Goal: Information Seeking & Learning: Learn about a topic

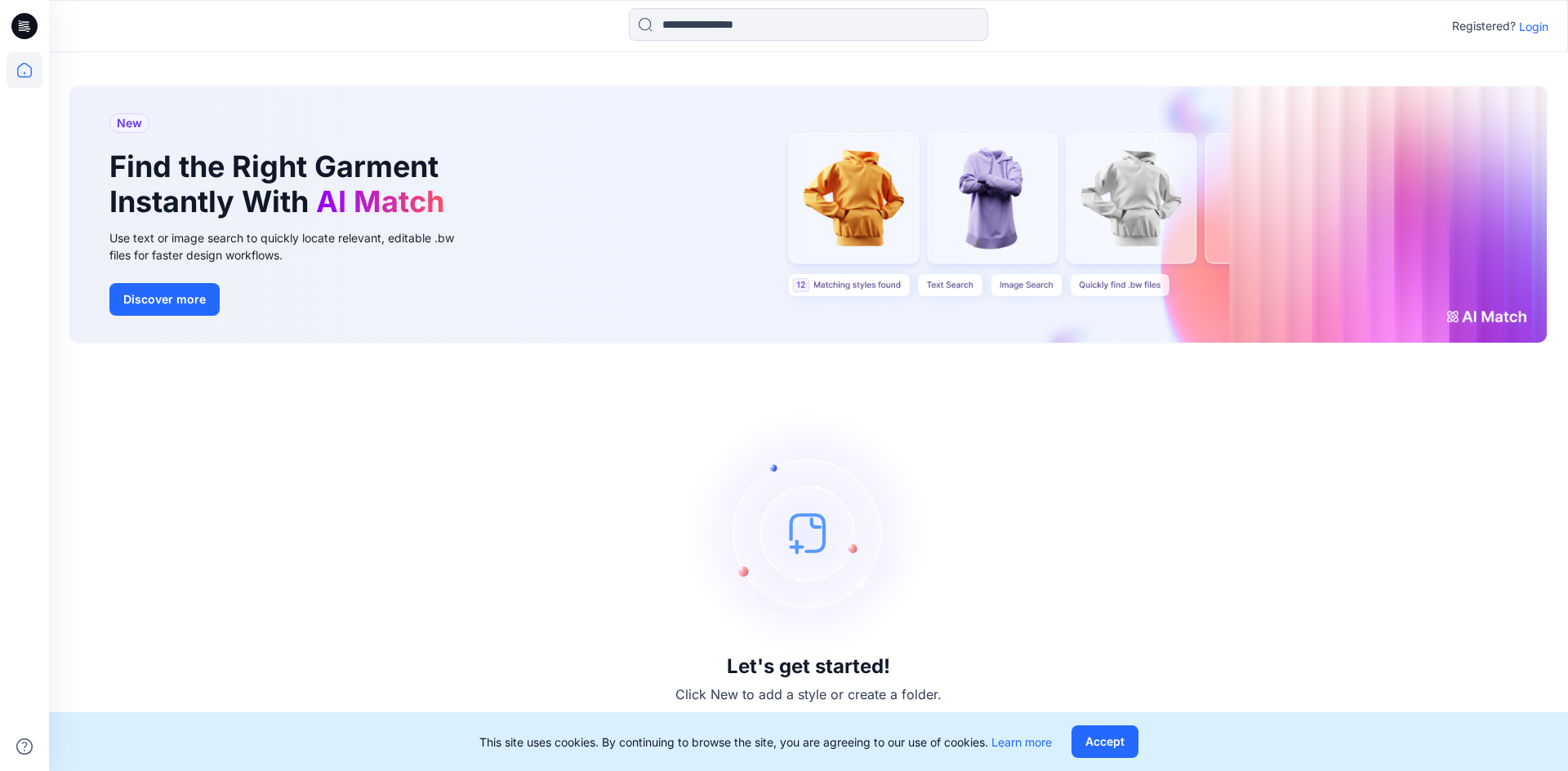
click at [1534, 24] on p "Login" at bounding box center [1533, 26] width 29 height 17
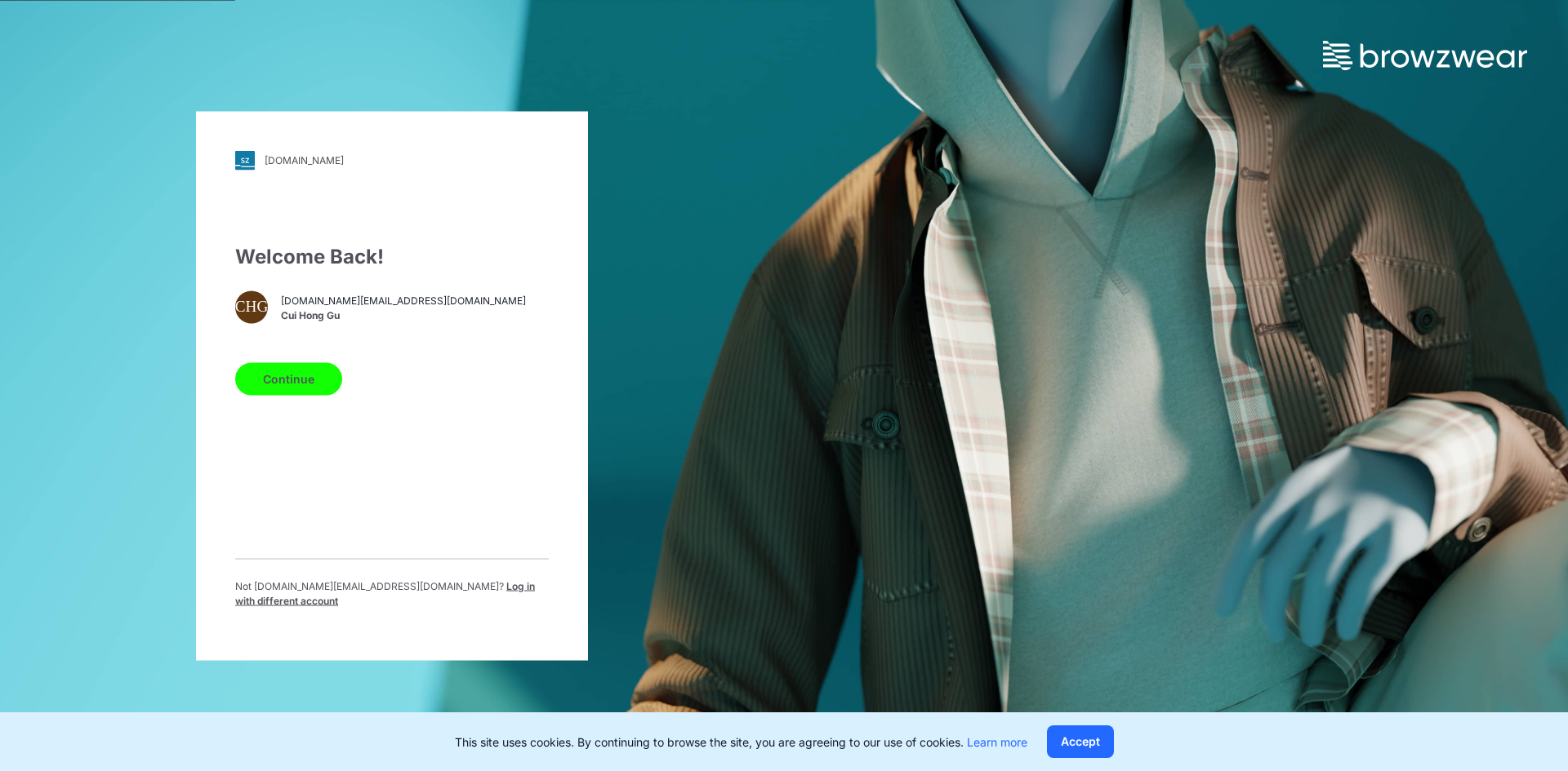
click at [291, 384] on button "Continue" at bounding box center [288, 378] width 107 height 32
click at [298, 387] on button "Continue" at bounding box center [288, 378] width 107 height 32
click at [309, 386] on button "Continue" at bounding box center [288, 378] width 107 height 32
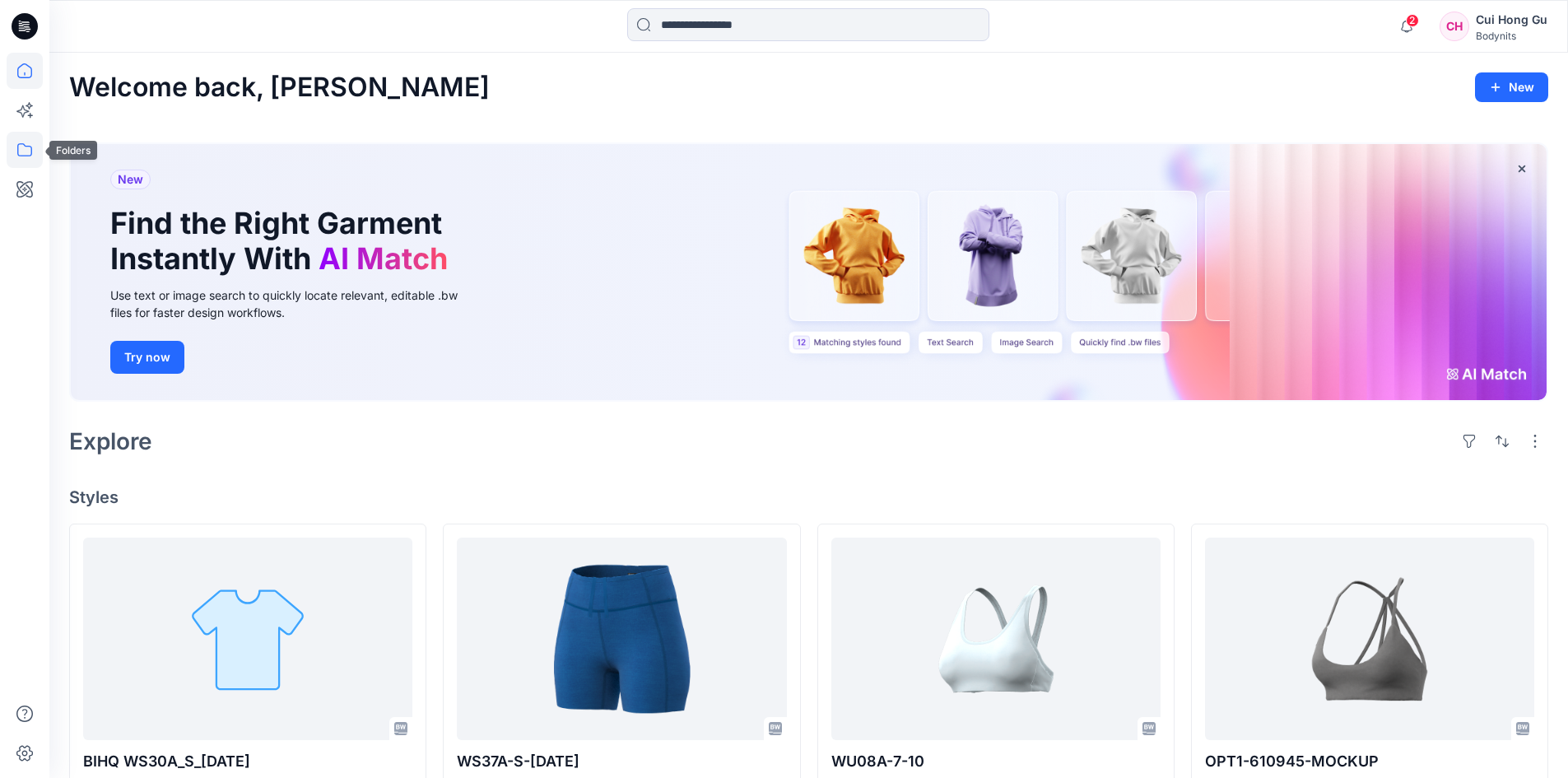
click at [27, 154] on icon at bounding box center [25, 150] width 36 height 36
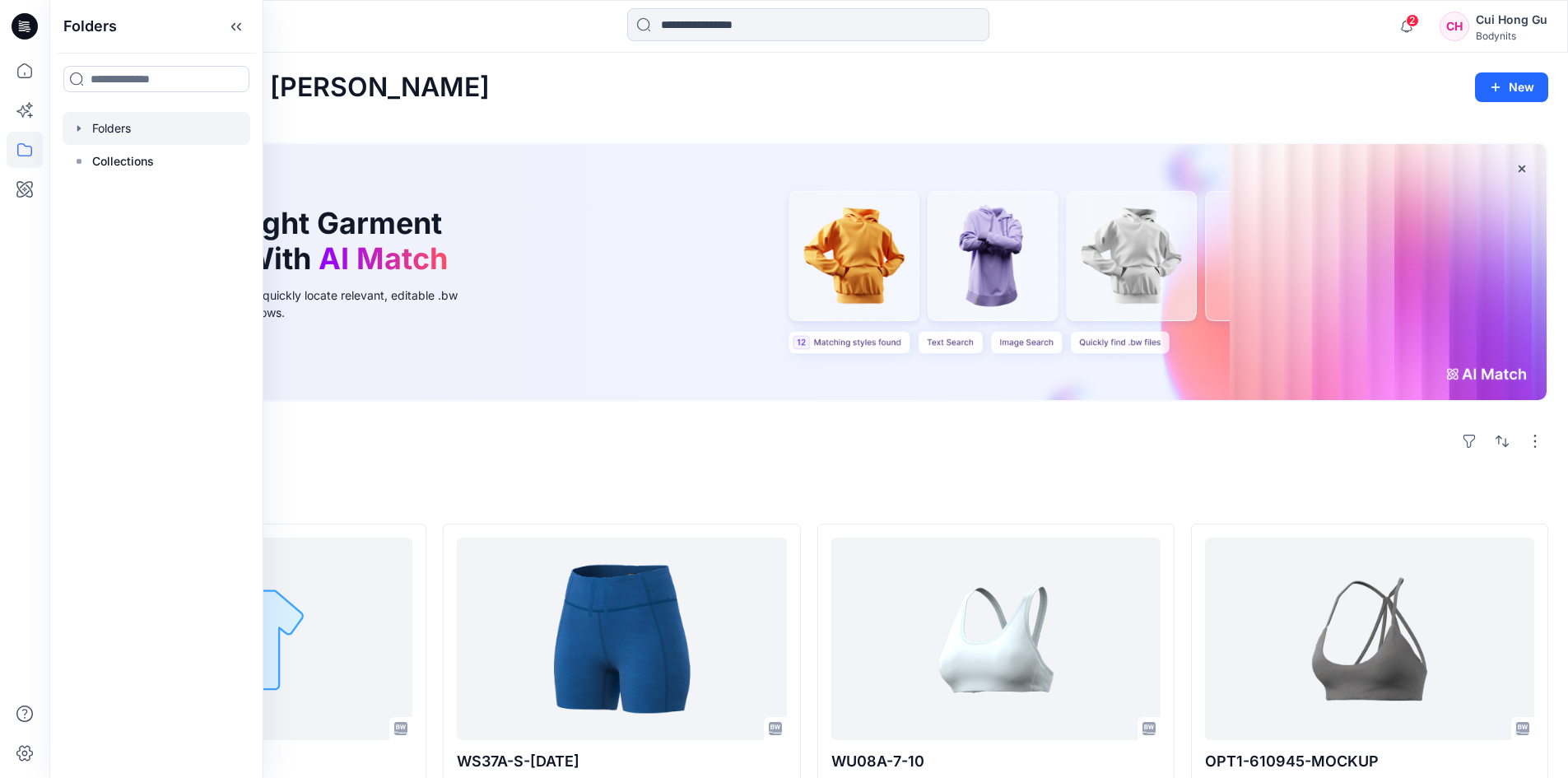
click at [105, 136] on div at bounding box center [157, 128] width 188 height 33
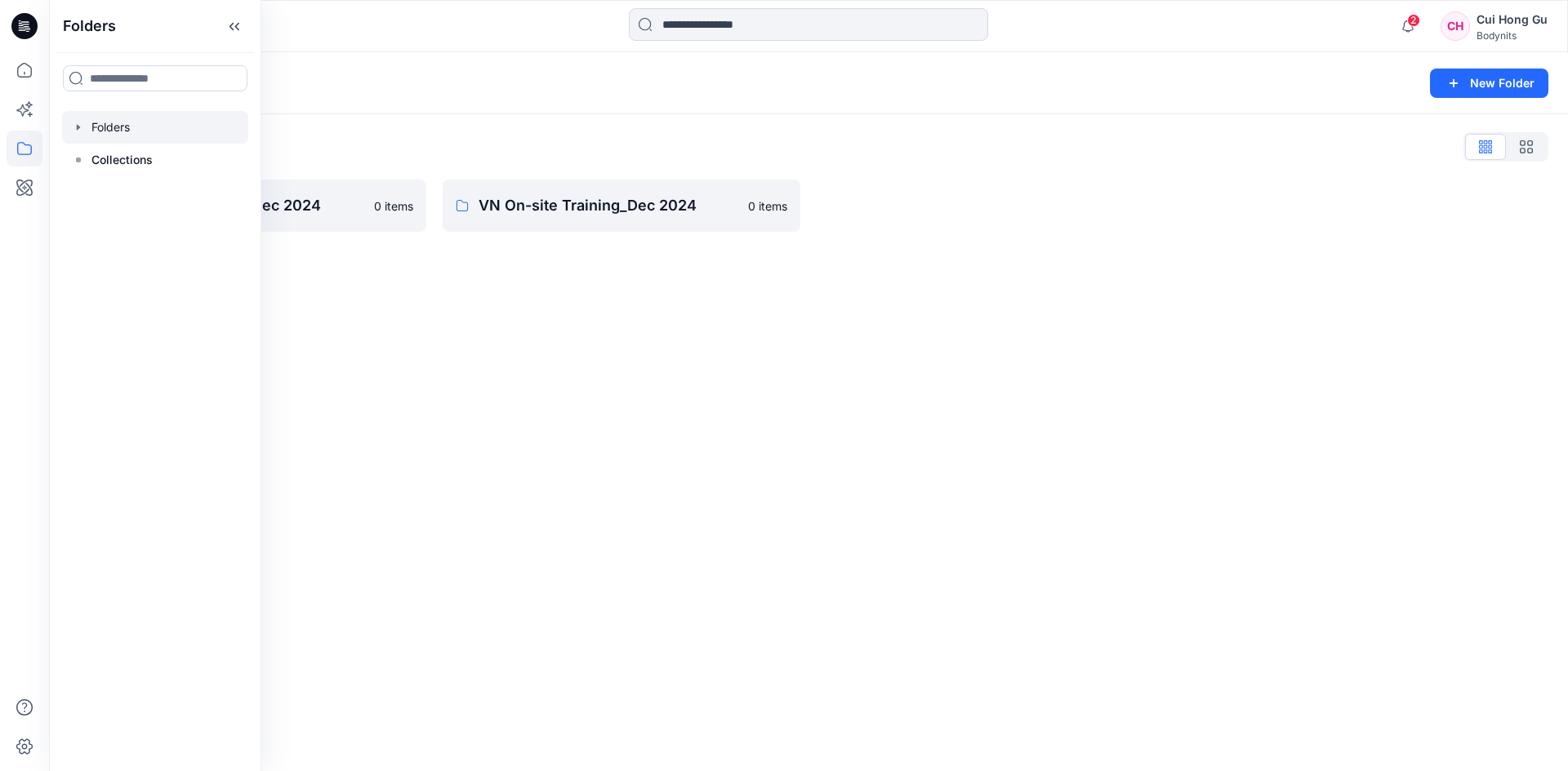
click at [82, 123] on icon "button" at bounding box center [78, 126] width 13 height 13
click at [126, 219] on p "Collections" at bounding box center [122, 225] width 61 height 20
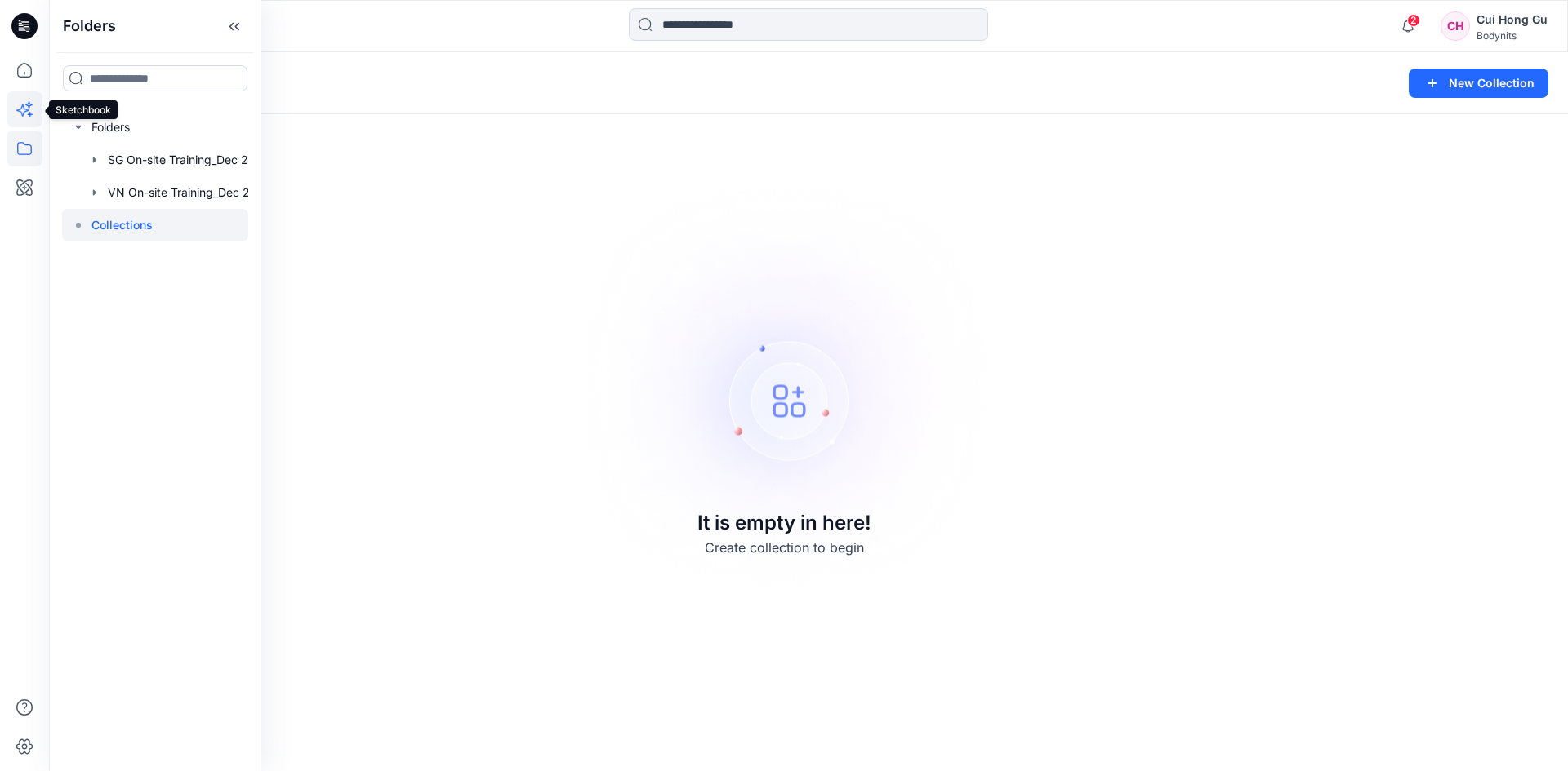
click at [26, 102] on icon at bounding box center [25, 109] width 36 height 36
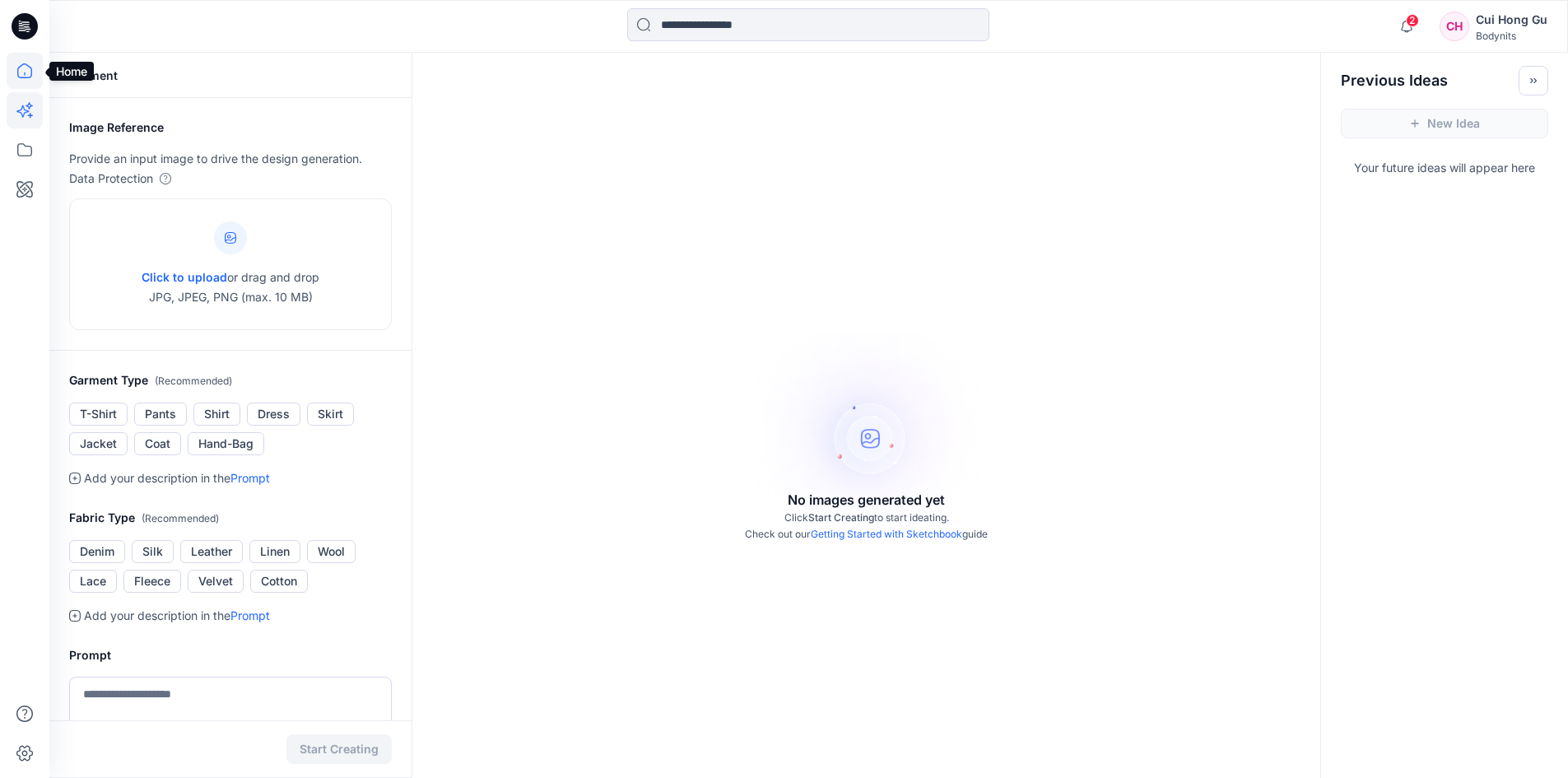
click at [26, 65] on icon at bounding box center [25, 71] width 36 height 36
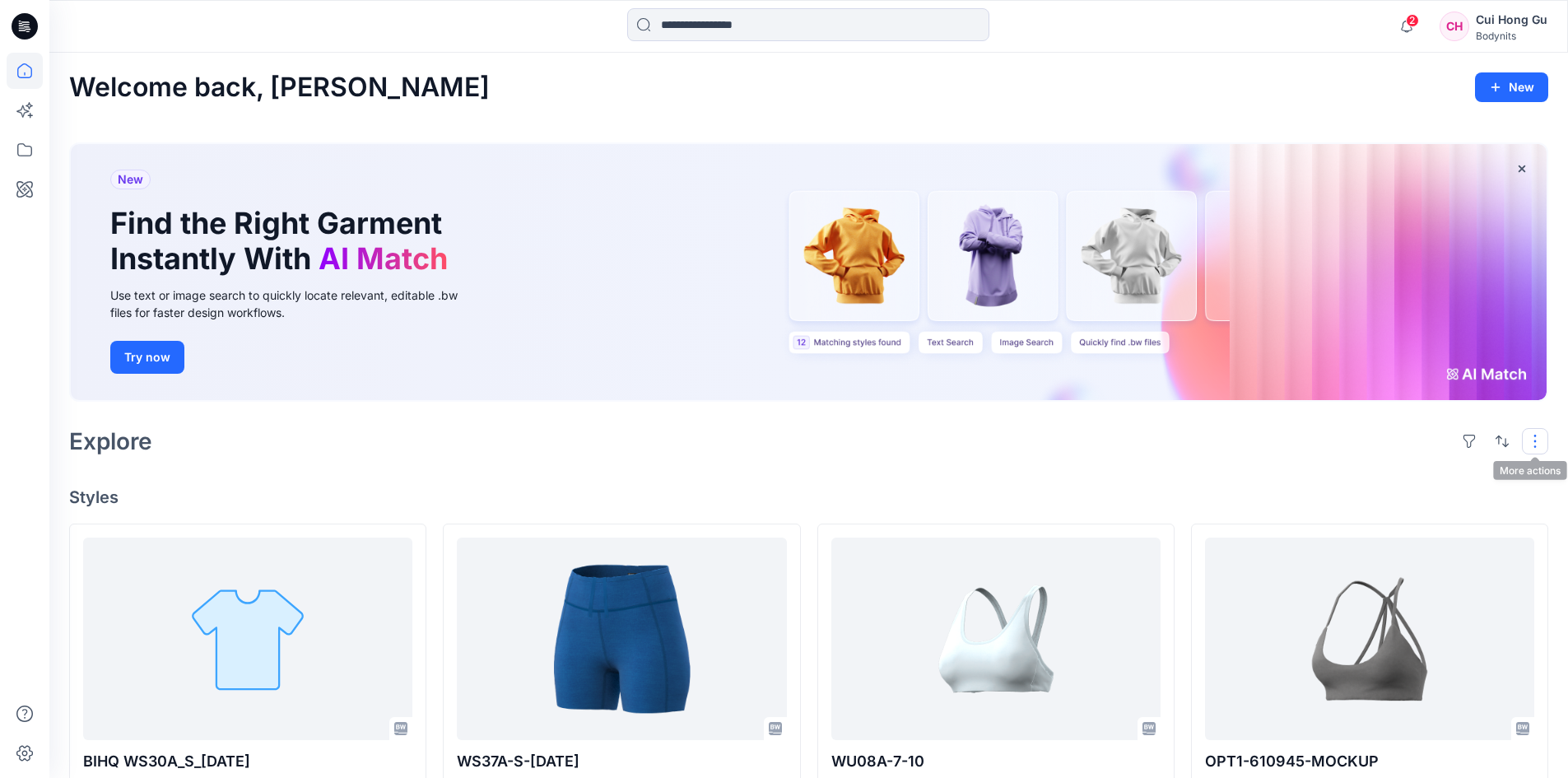
click at [1536, 441] on button "button" at bounding box center [1535, 441] width 27 height 27
click at [1484, 509] on p "Folder View" at bounding box center [1465, 513] width 103 height 20
click at [1483, 511] on p "Folder View" at bounding box center [1465, 513] width 103 height 20
click at [1479, 541] on p "Card View" at bounding box center [1465, 546] width 103 height 20
click at [1469, 515] on p "Folder View" at bounding box center [1465, 513] width 103 height 20
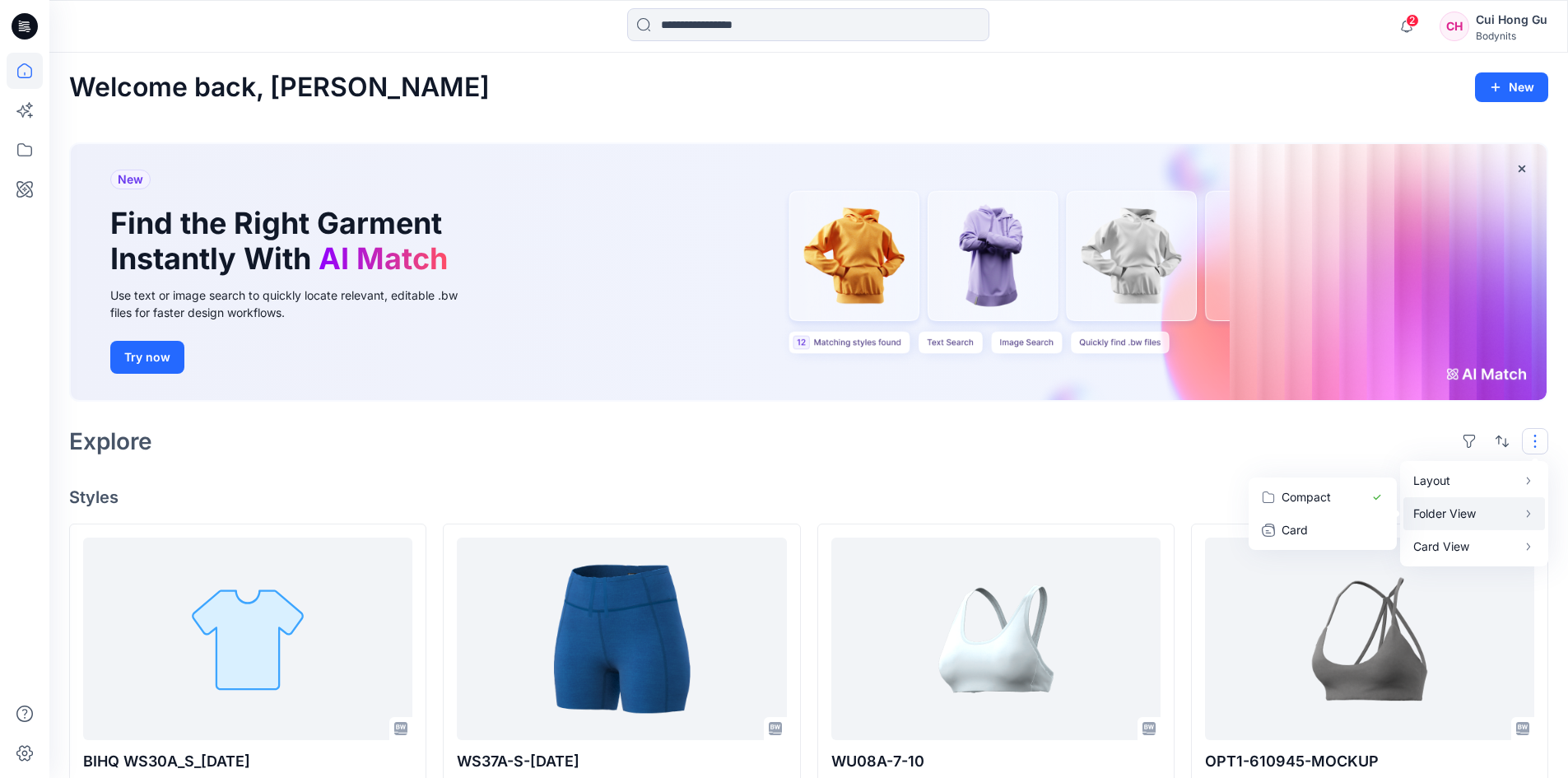
click at [1455, 512] on p "Folder View" at bounding box center [1465, 513] width 103 height 20
click at [1503, 518] on p "Folder View" at bounding box center [1465, 513] width 103 height 20
click at [1497, 540] on p "Card View" at bounding box center [1465, 546] width 103 height 20
click at [27, 148] on icon at bounding box center [25, 150] width 36 height 36
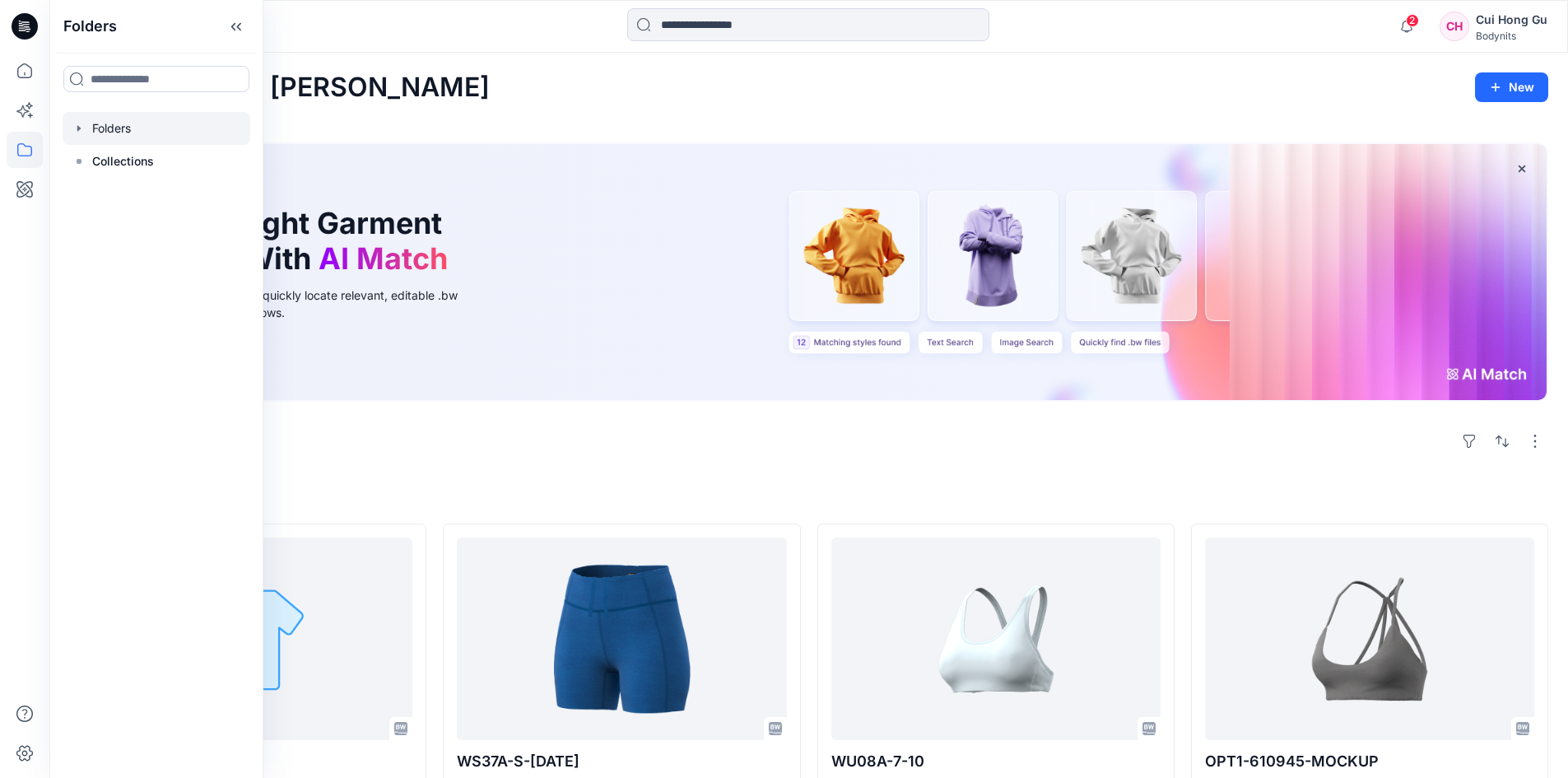
click at [111, 130] on div at bounding box center [157, 128] width 188 height 33
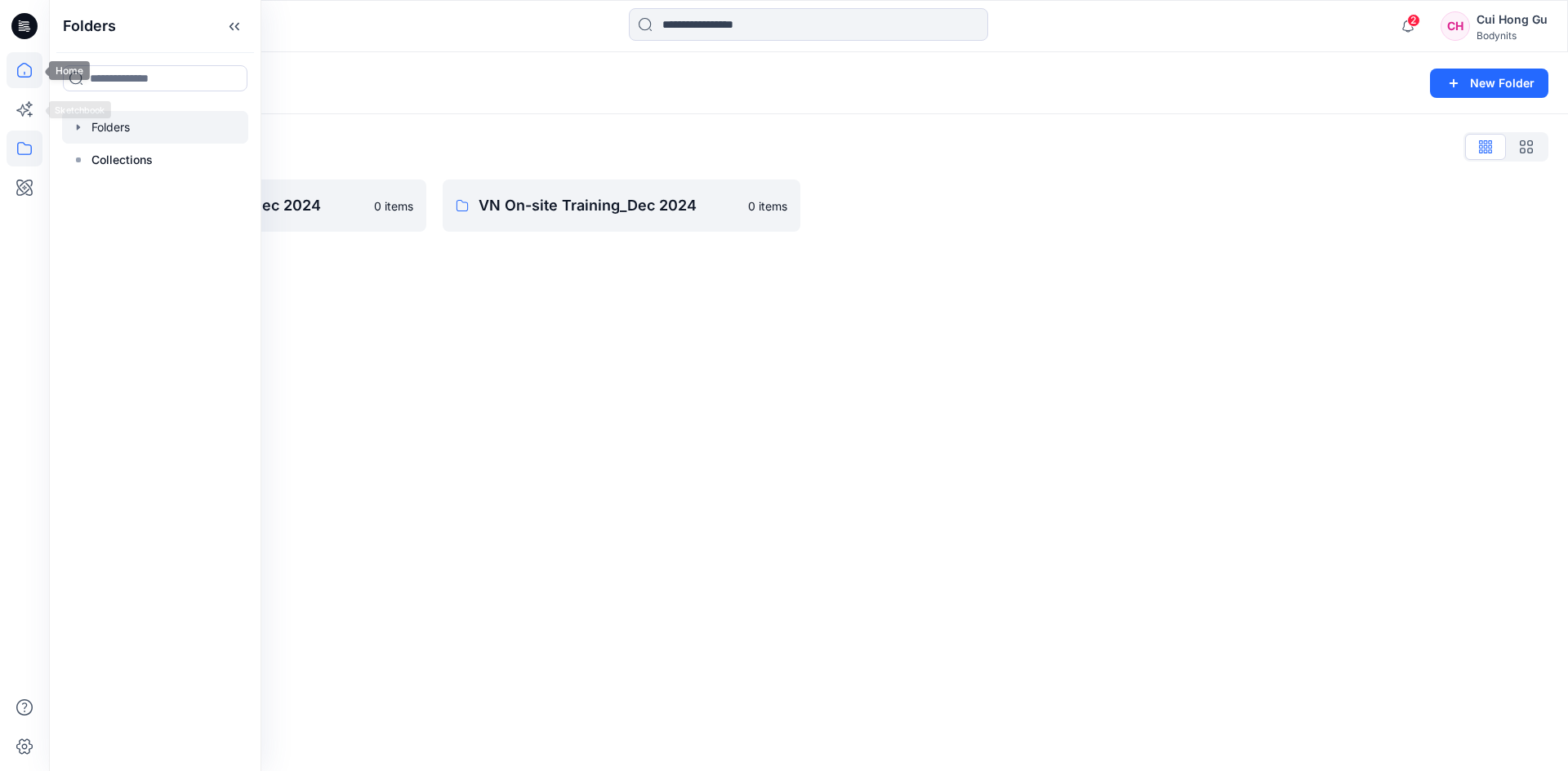
click at [24, 74] on icon at bounding box center [25, 70] width 36 height 36
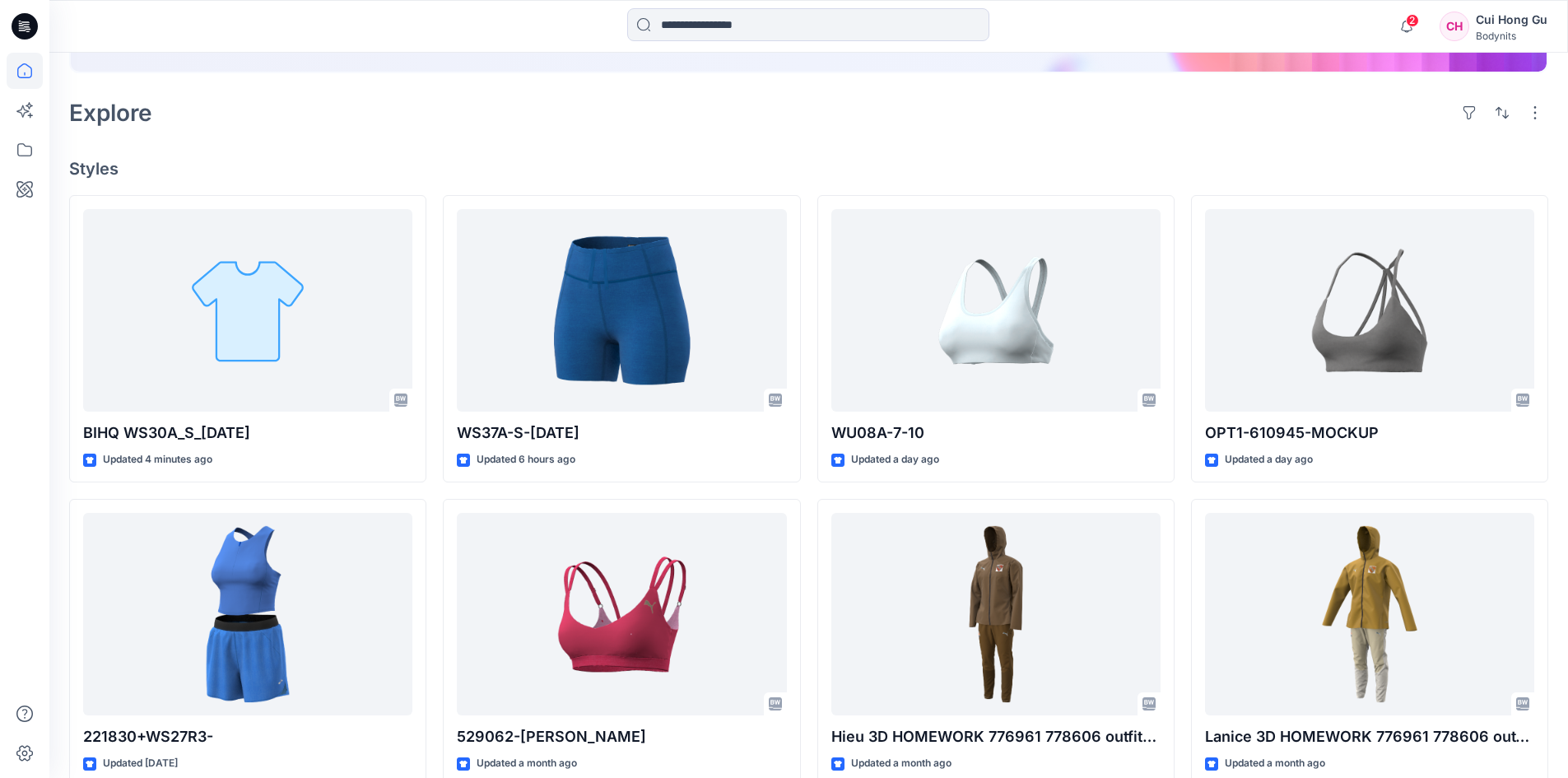
scroll to position [329, 0]
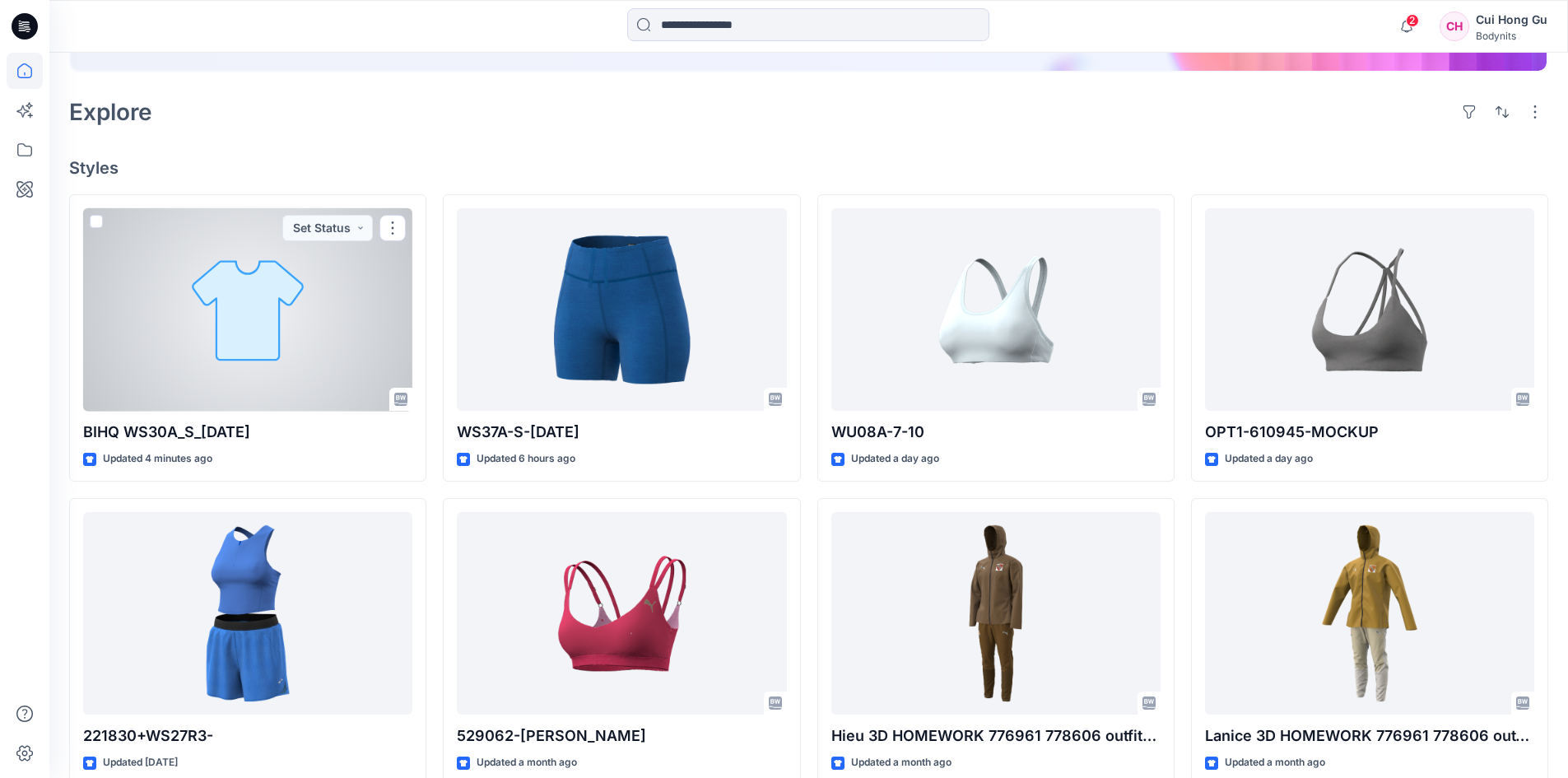
click at [236, 340] on div at bounding box center [248, 310] width 329 height 203
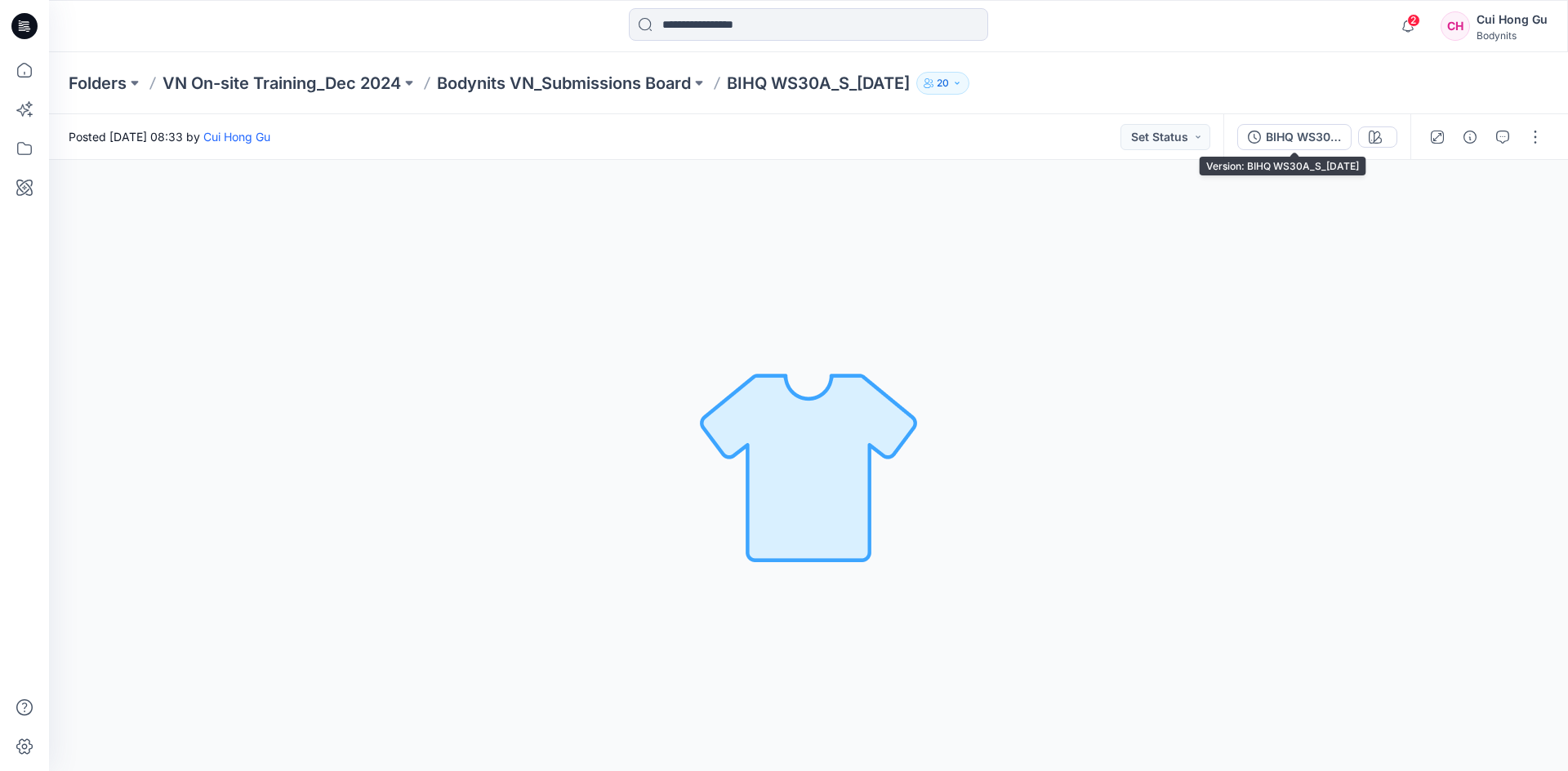
click at [1333, 137] on div "BIHQ WS30A_S_[DATE]" at bounding box center [1303, 137] width 75 height 18
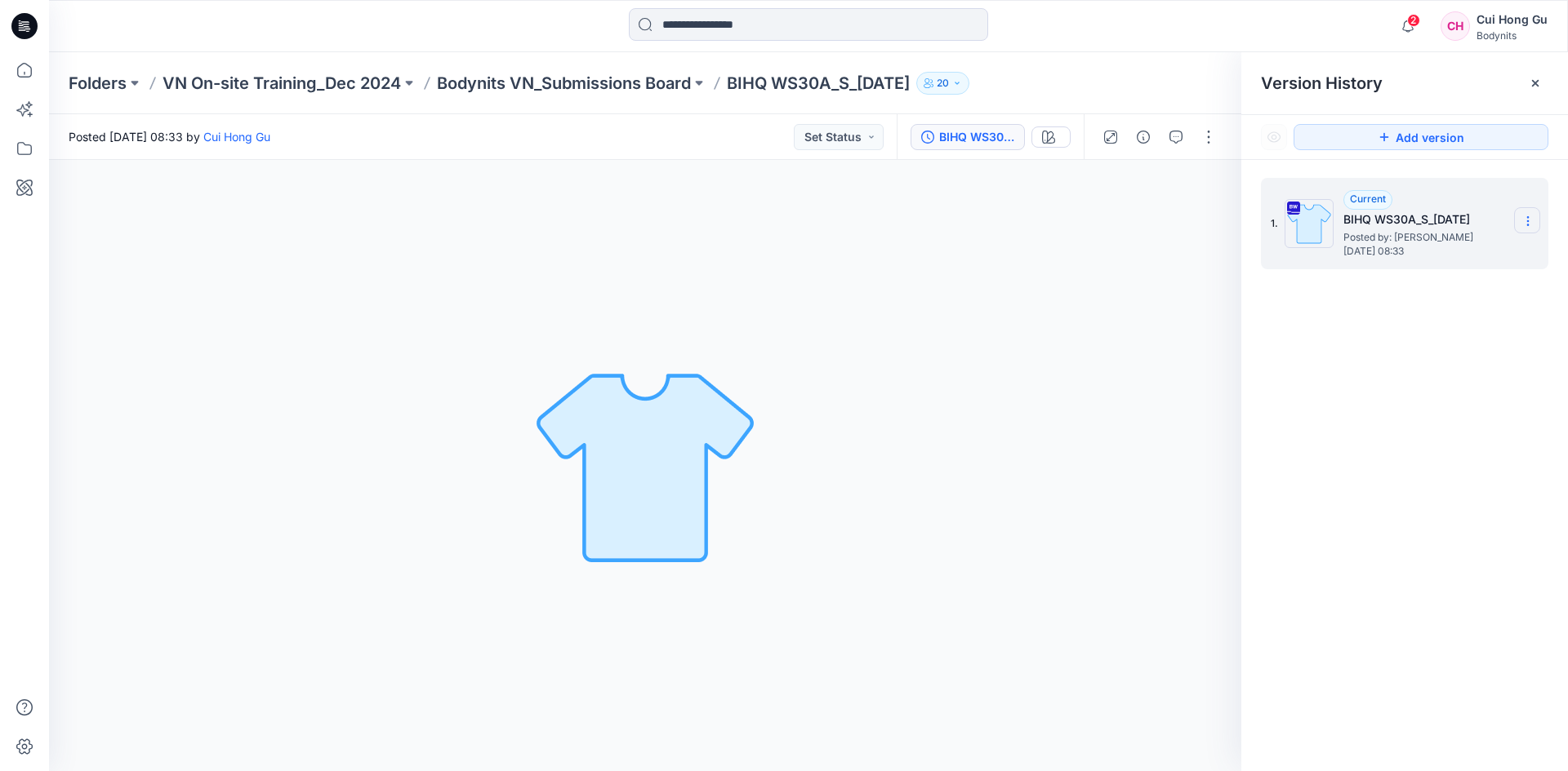
click at [1525, 219] on icon at bounding box center [1527, 220] width 13 height 13
click at [990, 370] on div "Loading... Material Properties Loading..." at bounding box center [645, 465] width 1192 height 611
click at [1530, 222] on icon at bounding box center [1527, 220] width 13 height 13
click at [22, 145] on icon at bounding box center [25, 149] width 36 height 36
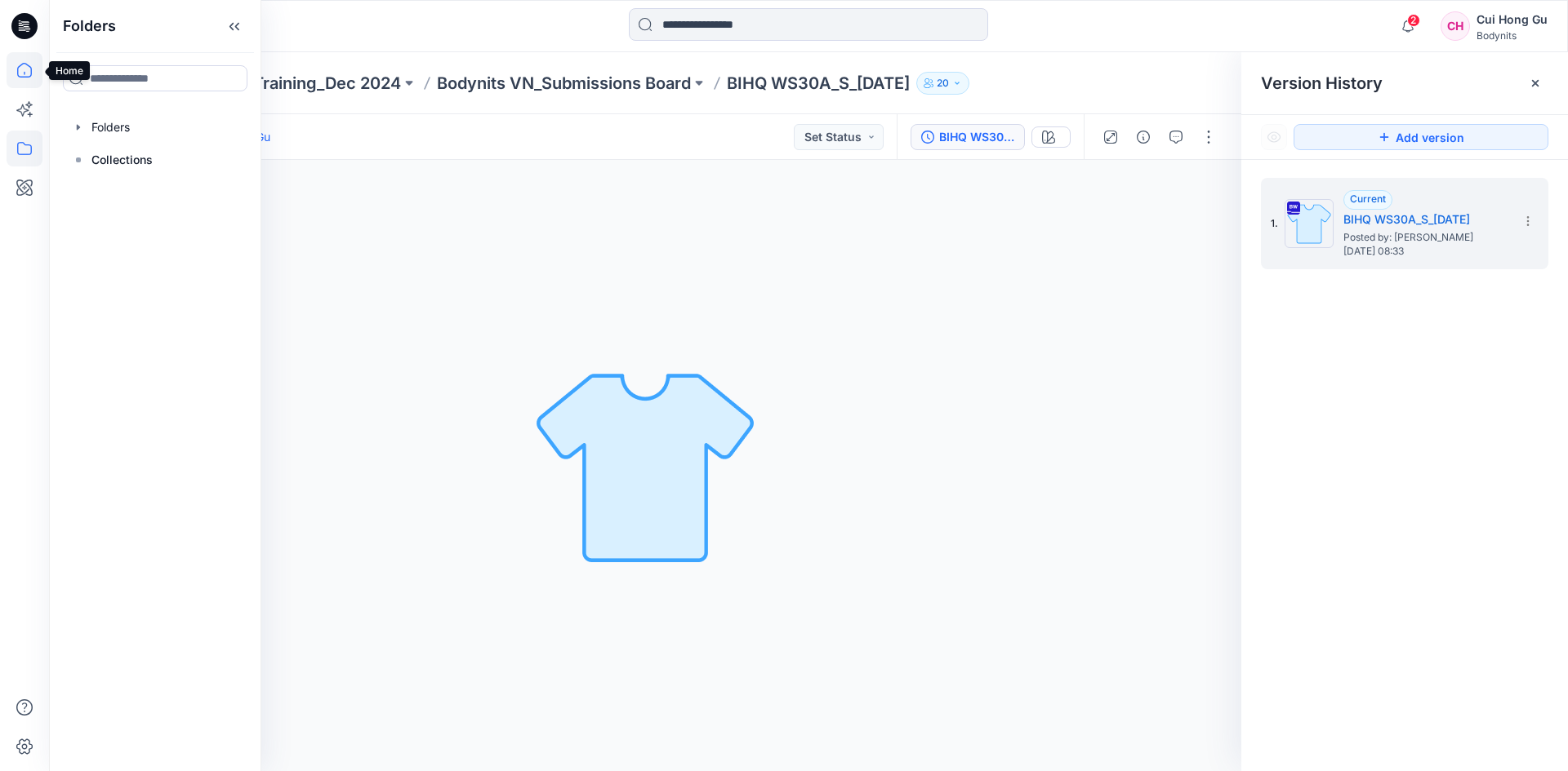
click at [25, 66] on icon at bounding box center [25, 70] width 36 height 36
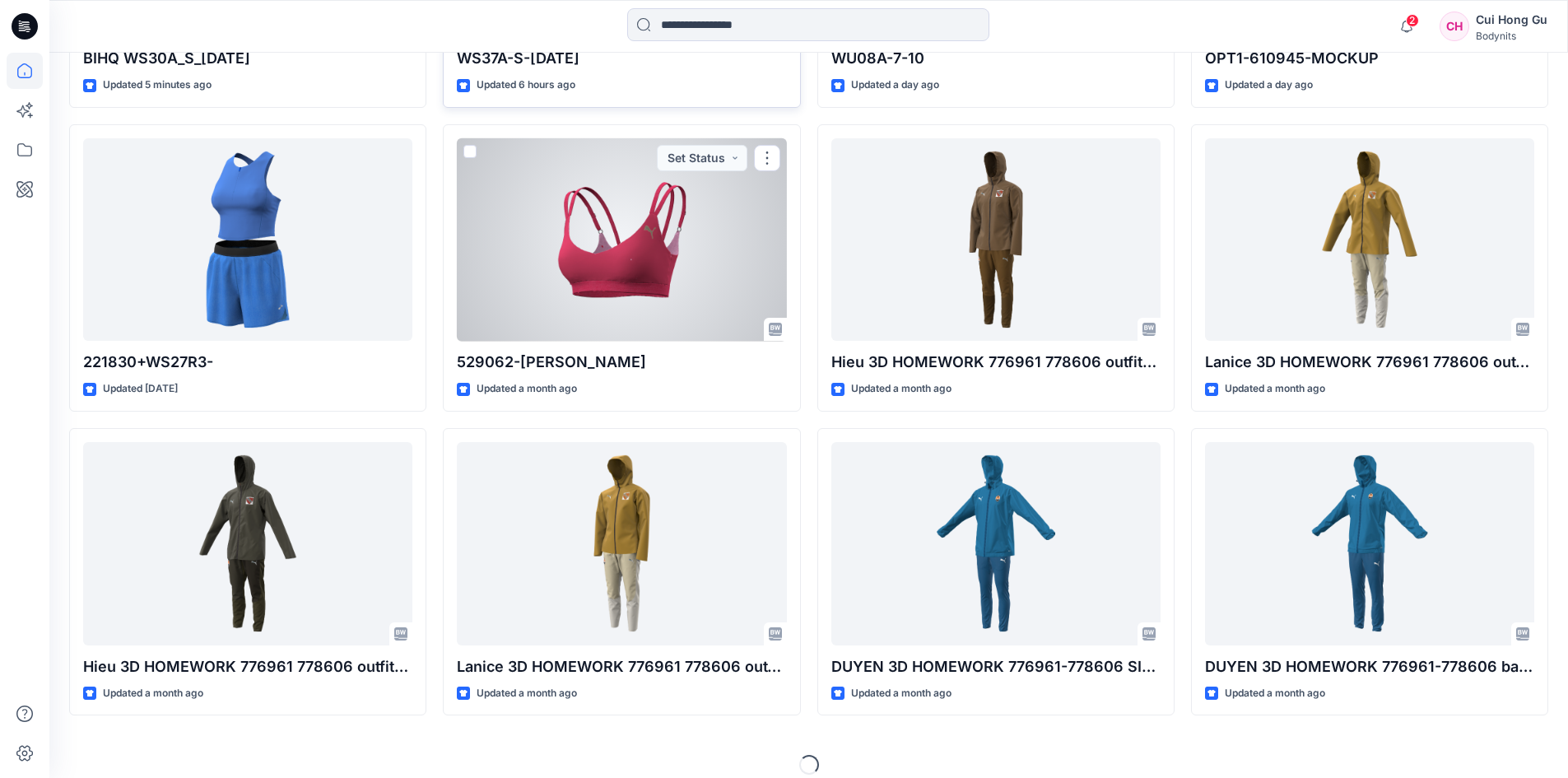
scroll to position [720, 0]
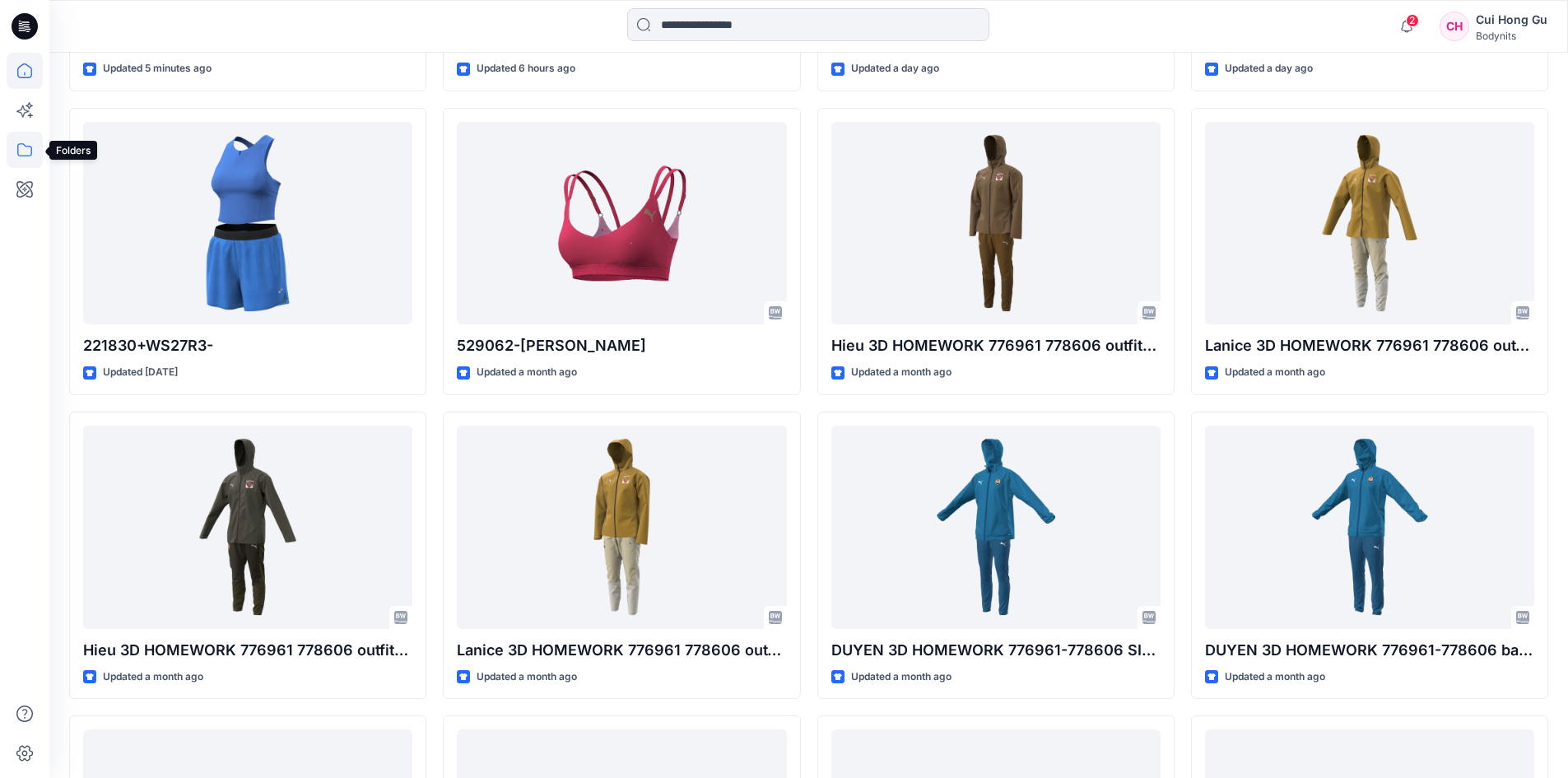
click at [28, 146] on icon at bounding box center [25, 150] width 36 height 36
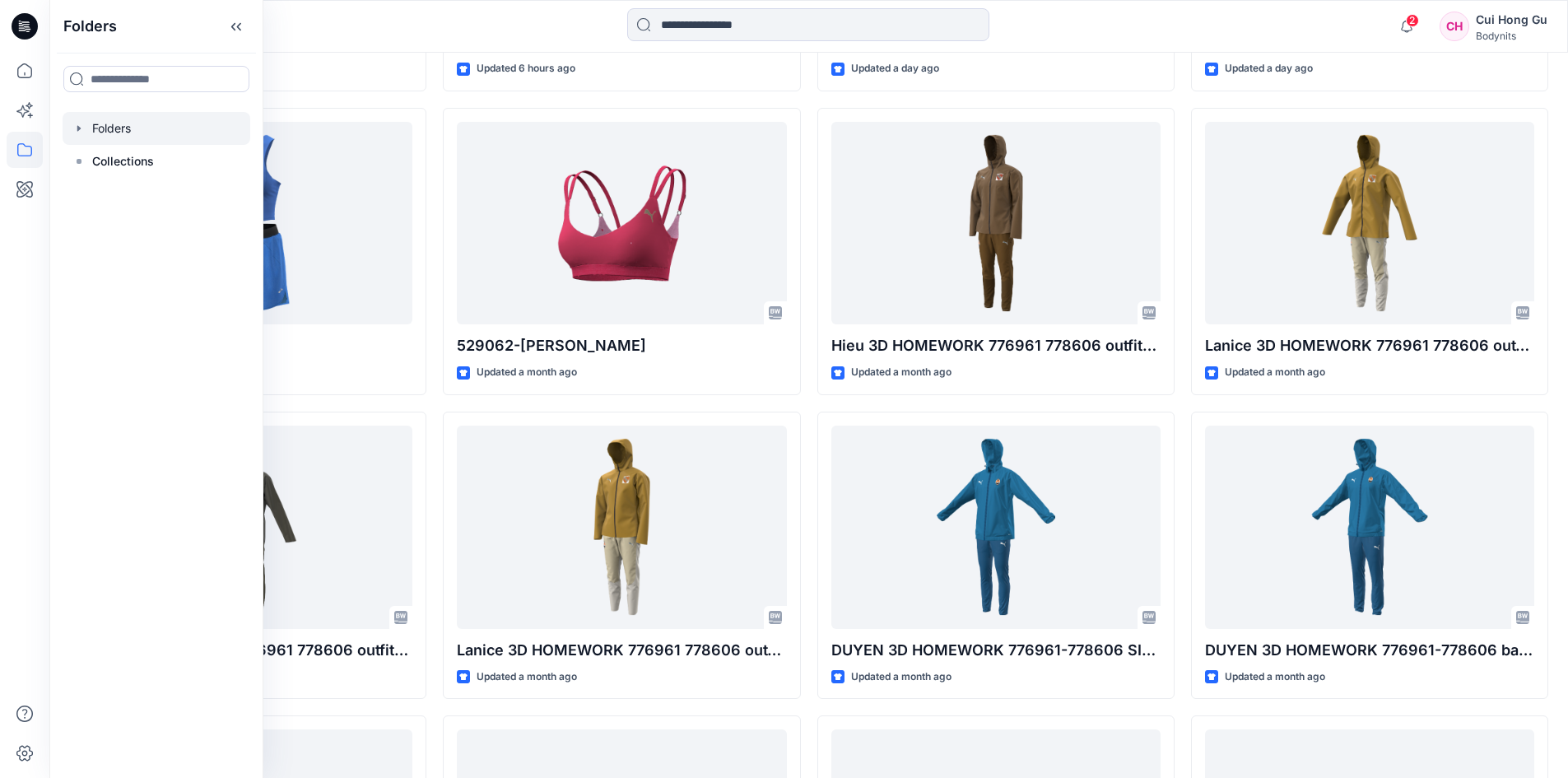
click at [130, 129] on div at bounding box center [157, 128] width 188 height 33
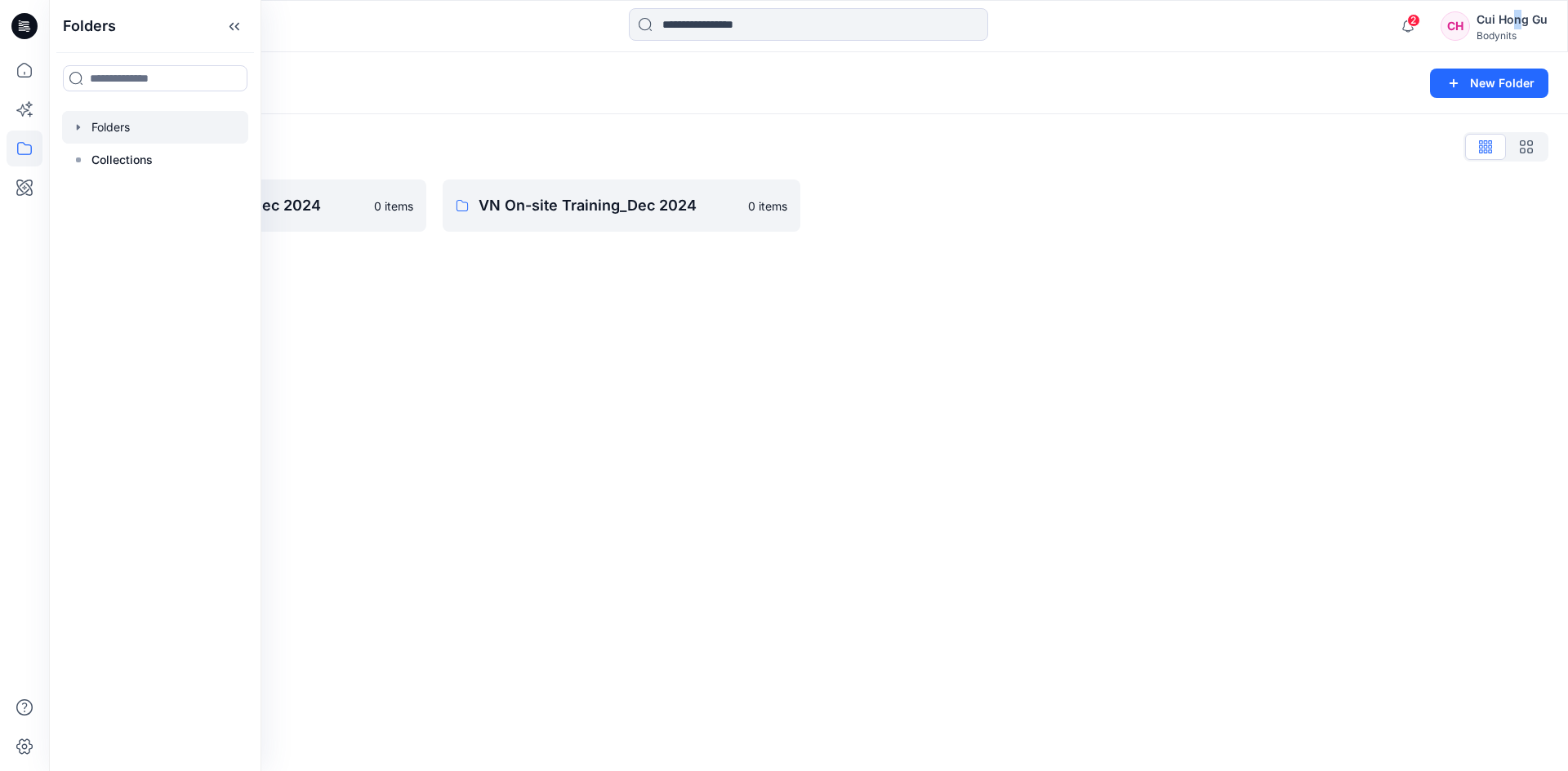
click at [1518, 28] on div "Cui Hong Gu" at bounding box center [1511, 19] width 71 height 20
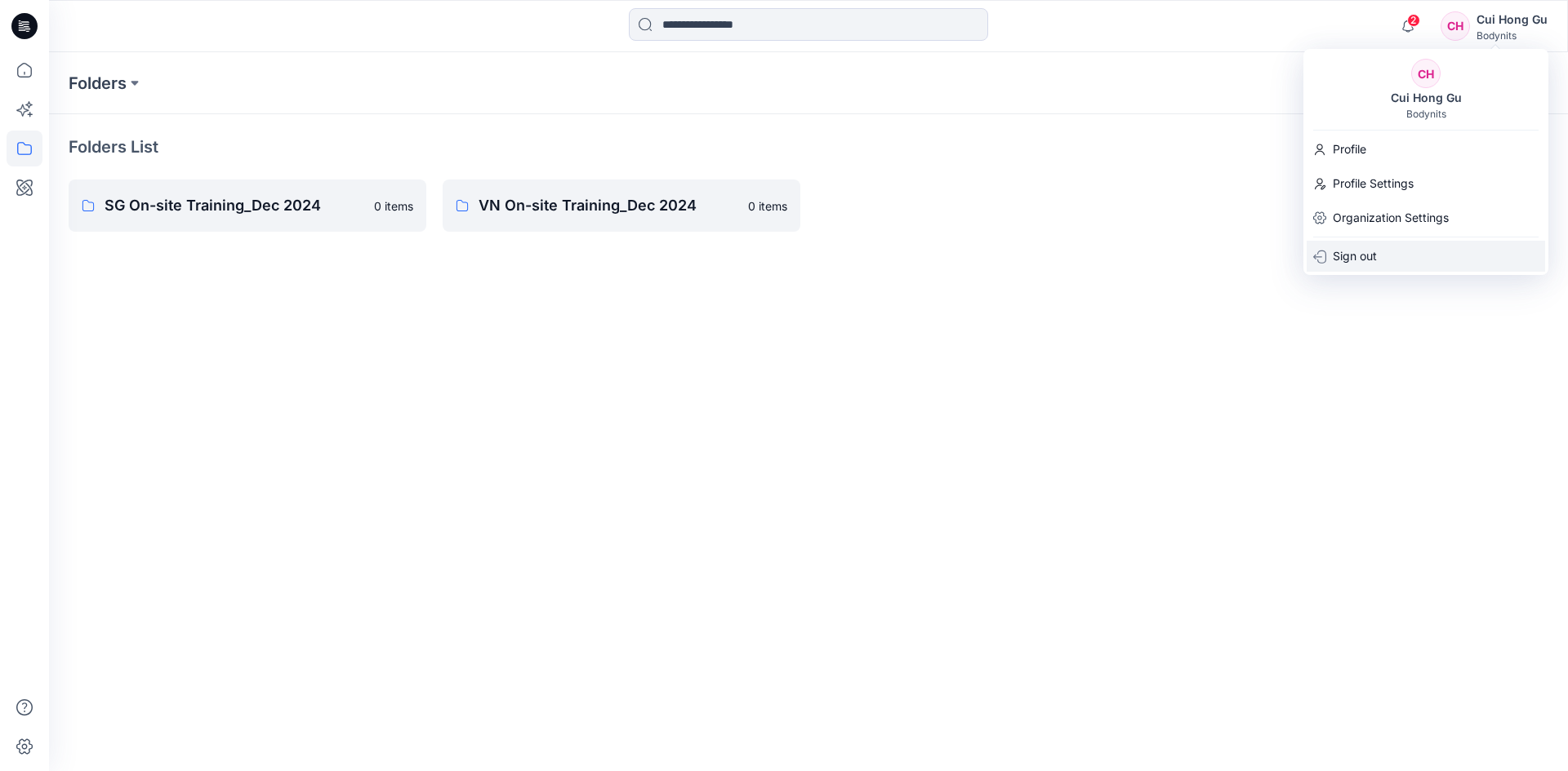
click at [1381, 256] on div "Sign out" at bounding box center [1425, 256] width 238 height 31
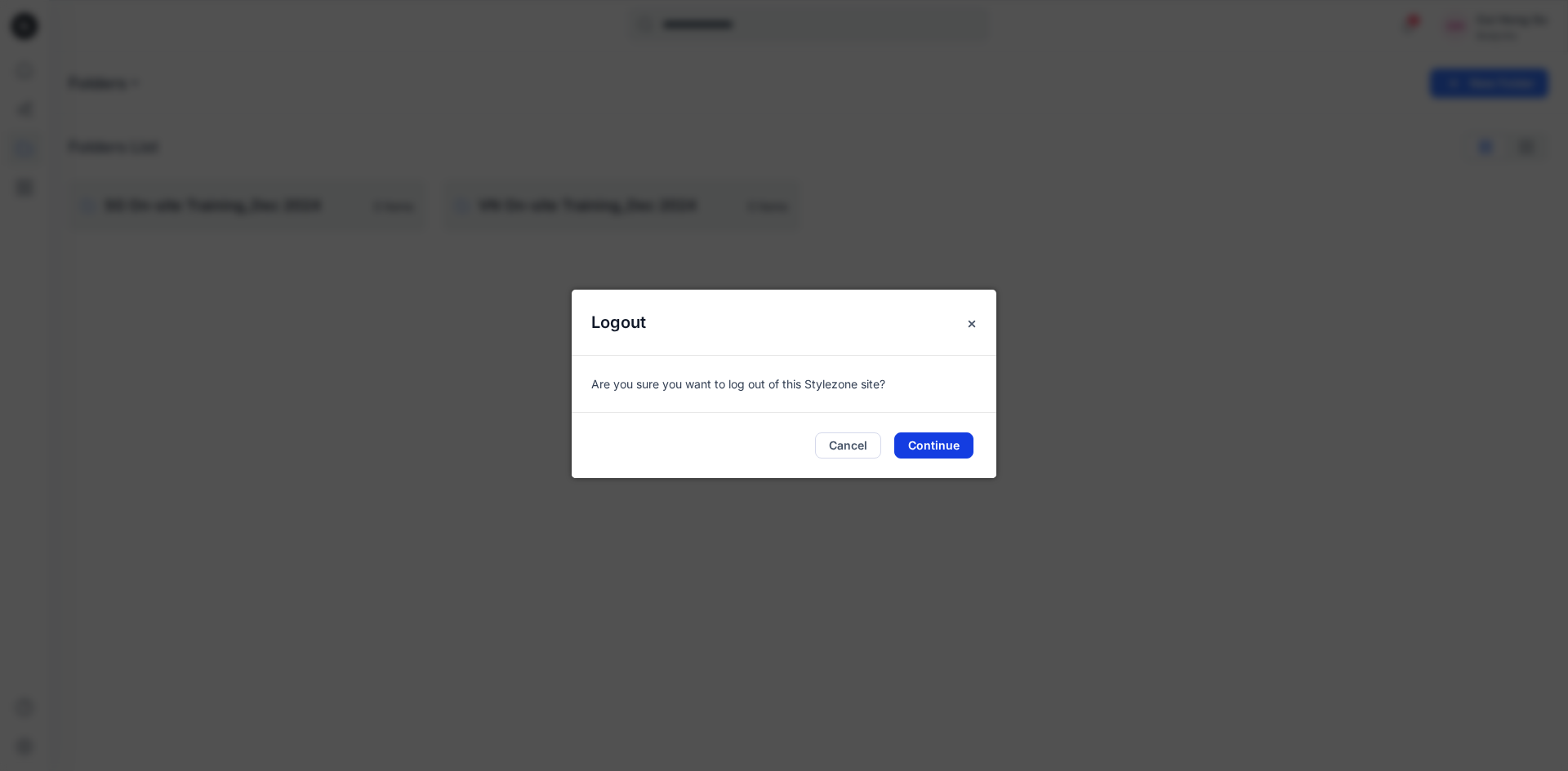
click at [940, 440] on button "Continue" at bounding box center [933, 446] width 79 height 26
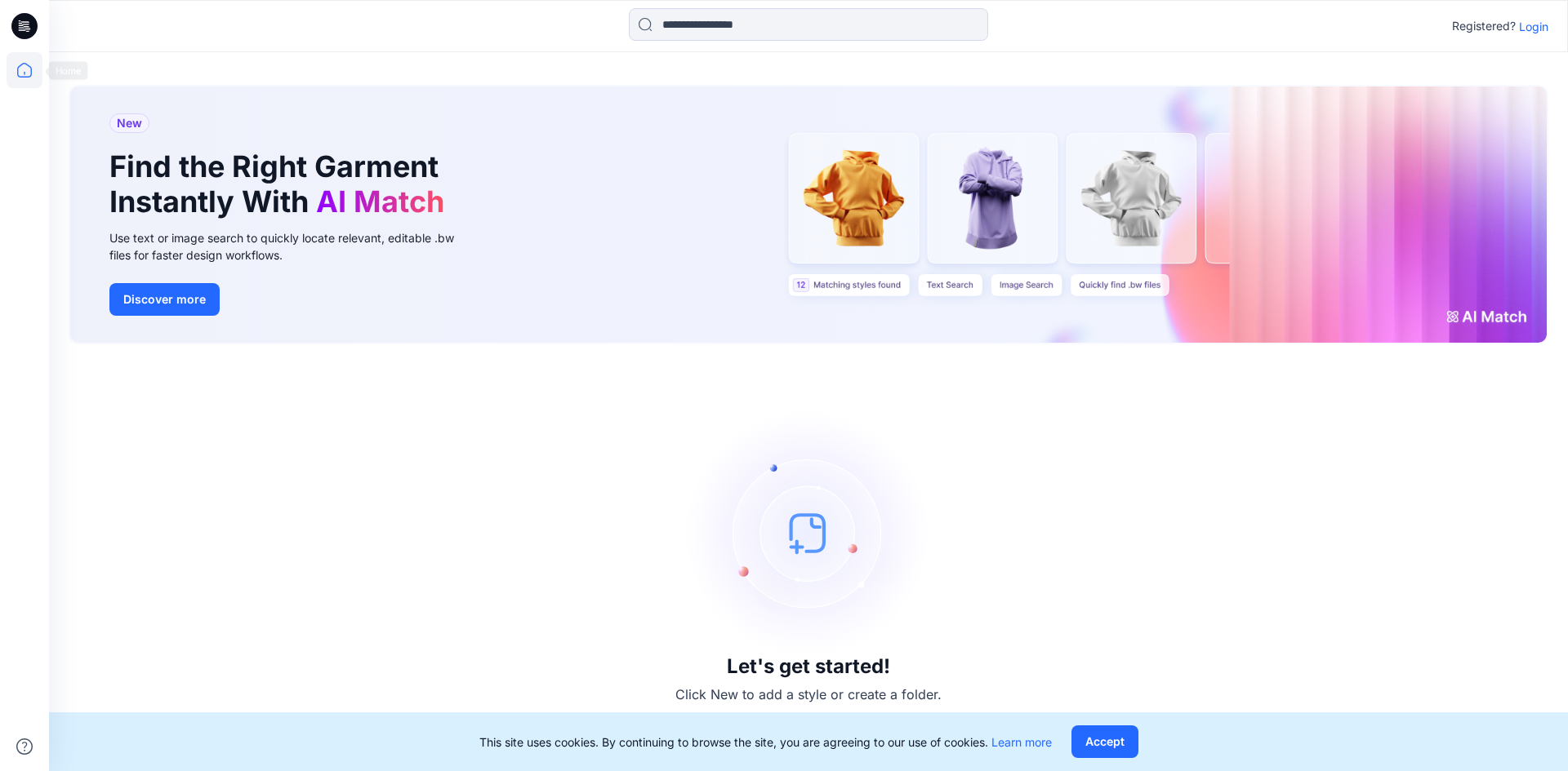
click at [22, 76] on icon at bounding box center [25, 70] width 36 height 36
click at [19, 71] on icon at bounding box center [25, 70] width 36 height 36
click at [22, 63] on icon at bounding box center [25, 70] width 36 height 36
click at [22, 67] on icon at bounding box center [25, 70] width 36 height 36
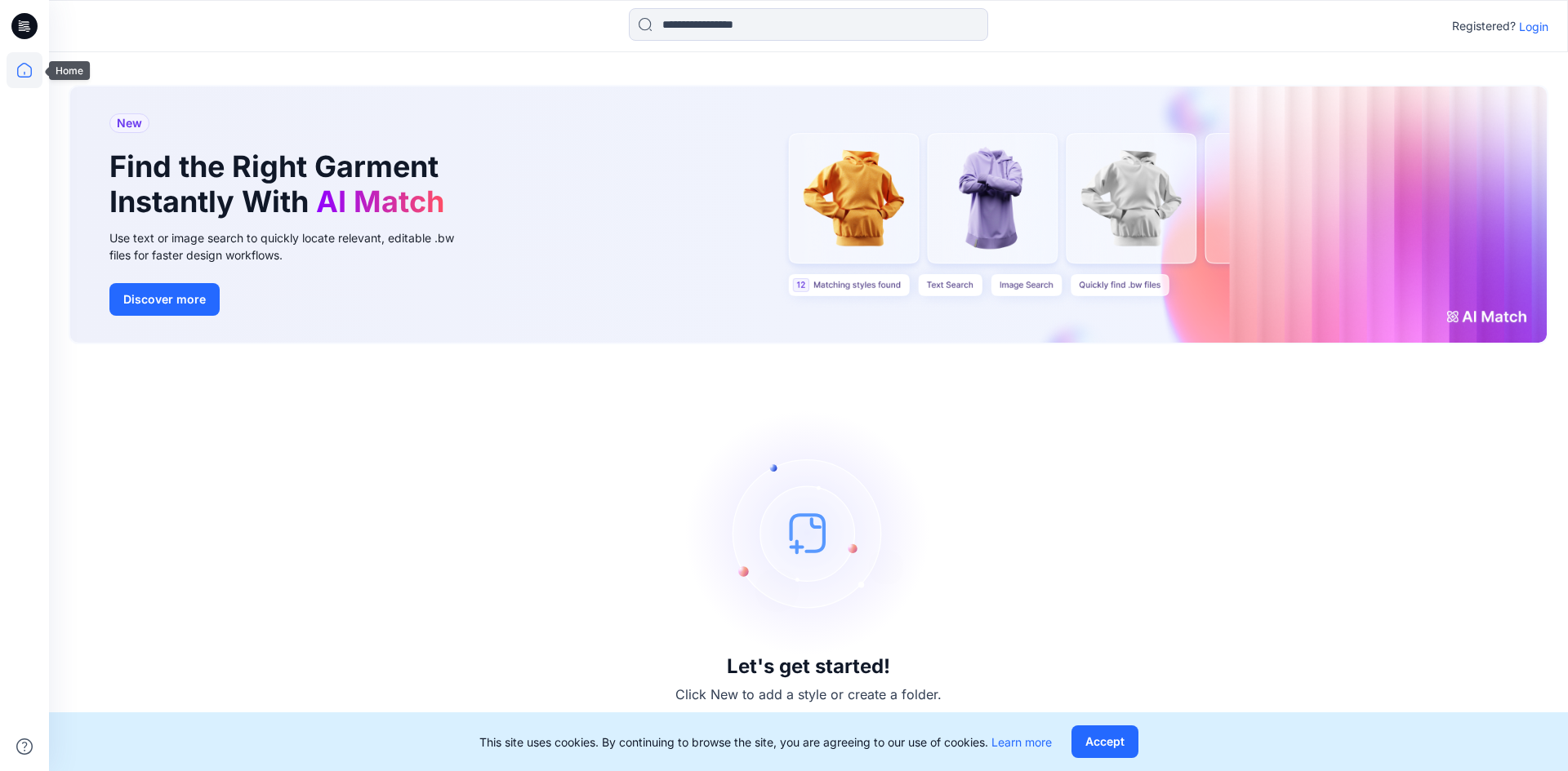
click at [25, 73] on icon at bounding box center [25, 70] width 36 height 36
click at [28, 30] on icon at bounding box center [24, 26] width 26 height 26
click at [27, 67] on icon at bounding box center [25, 70] width 36 height 36
click at [19, 66] on icon at bounding box center [25, 70] width 36 height 36
click at [27, 23] on icon at bounding box center [24, 26] width 26 height 26
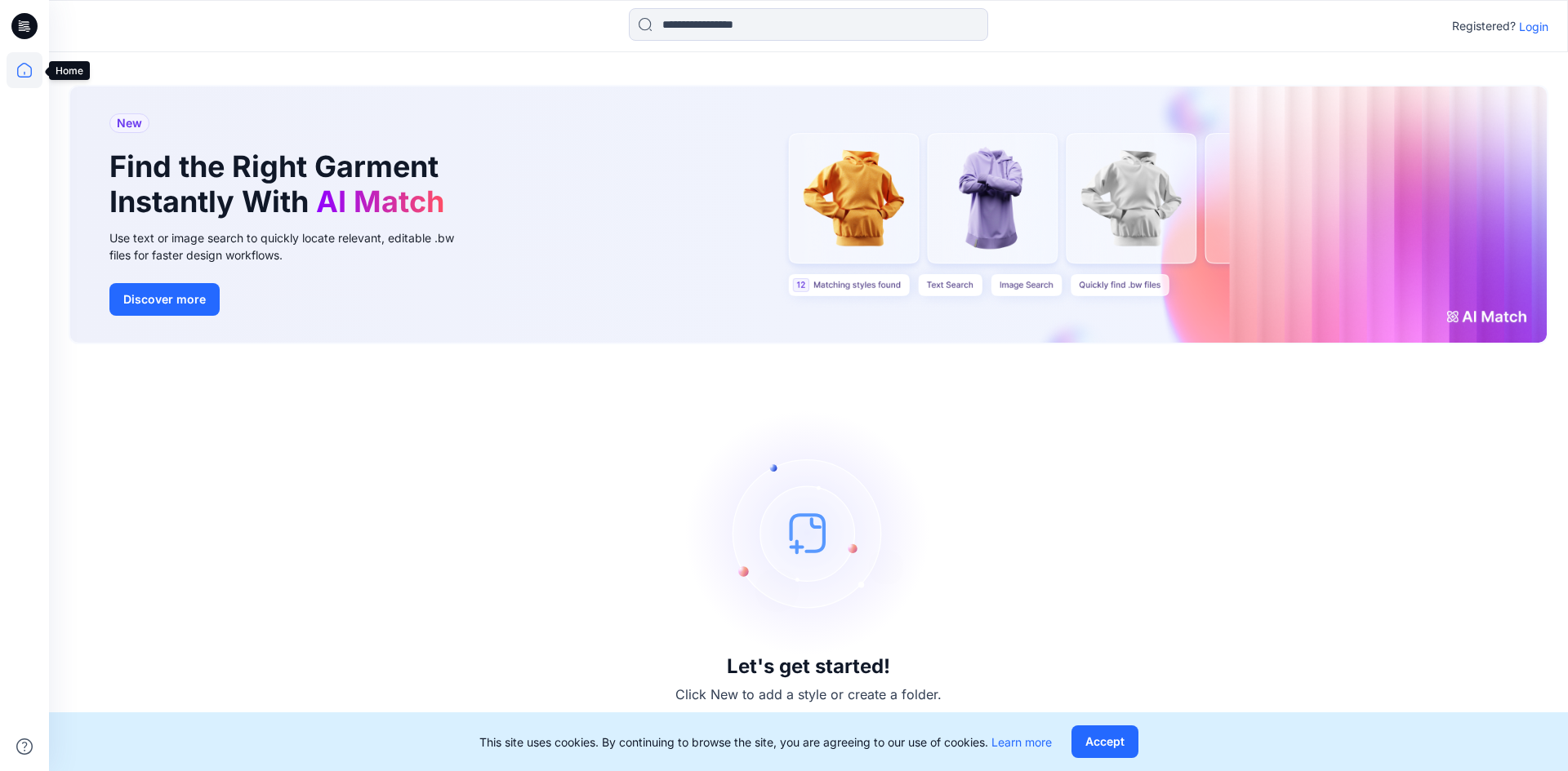
click at [20, 71] on icon at bounding box center [25, 70] width 36 height 36
click at [28, 72] on icon at bounding box center [25, 70] width 36 height 36
click at [26, 28] on icon at bounding box center [27, 28] width 6 height 1
click at [27, 67] on icon at bounding box center [25, 70] width 36 height 36
click at [26, 27] on icon at bounding box center [24, 26] width 26 height 52
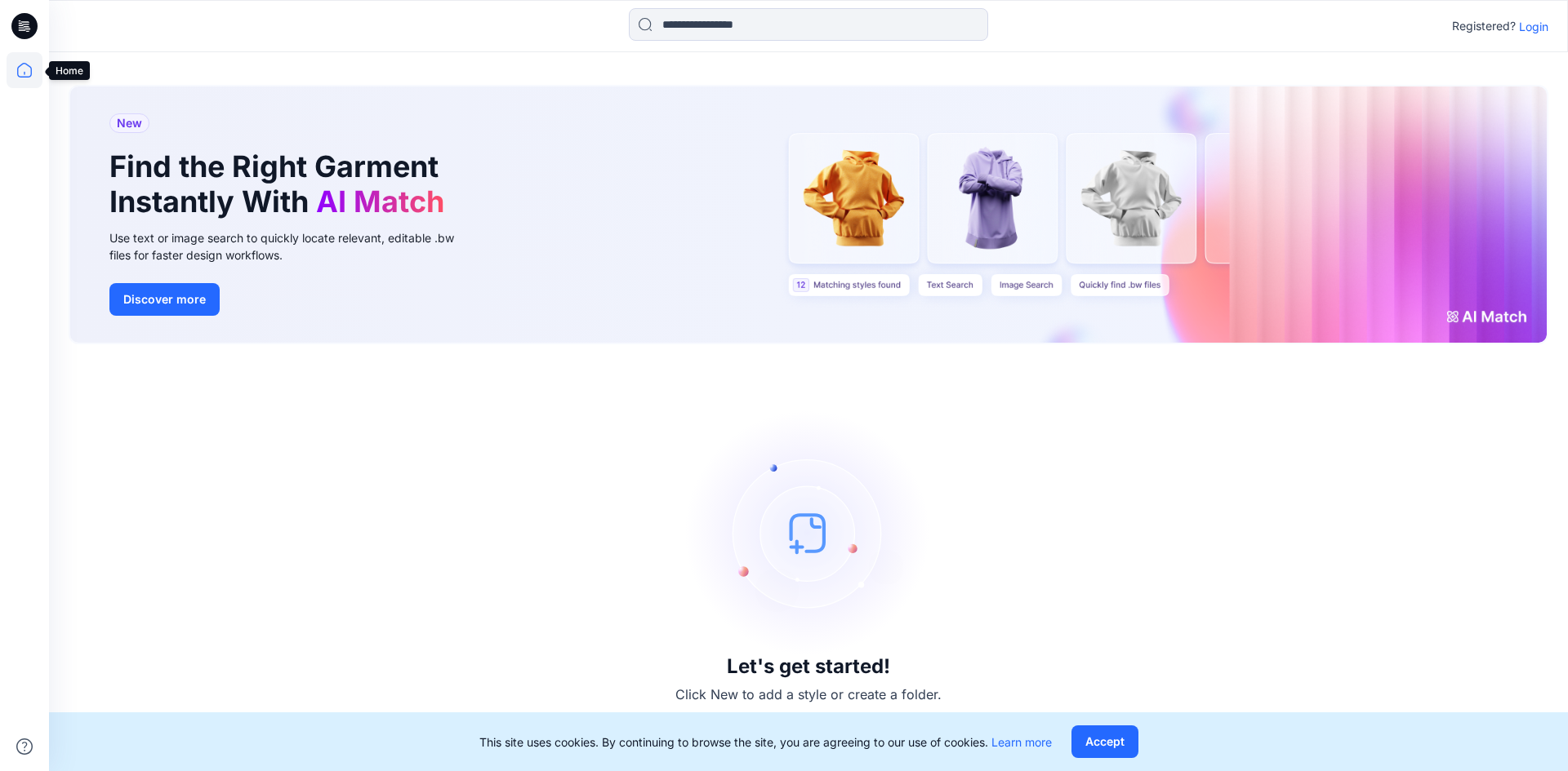
click at [15, 57] on icon at bounding box center [25, 70] width 36 height 36
click at [26, 73] on icon at bounding box center [25, 70] width 36 height 36
click at [20, 63] on icon at bounding box center [25, 70] width 36 height 36
click at [25, 77] on icon at bounding box center [24, 70] width 15 height 15
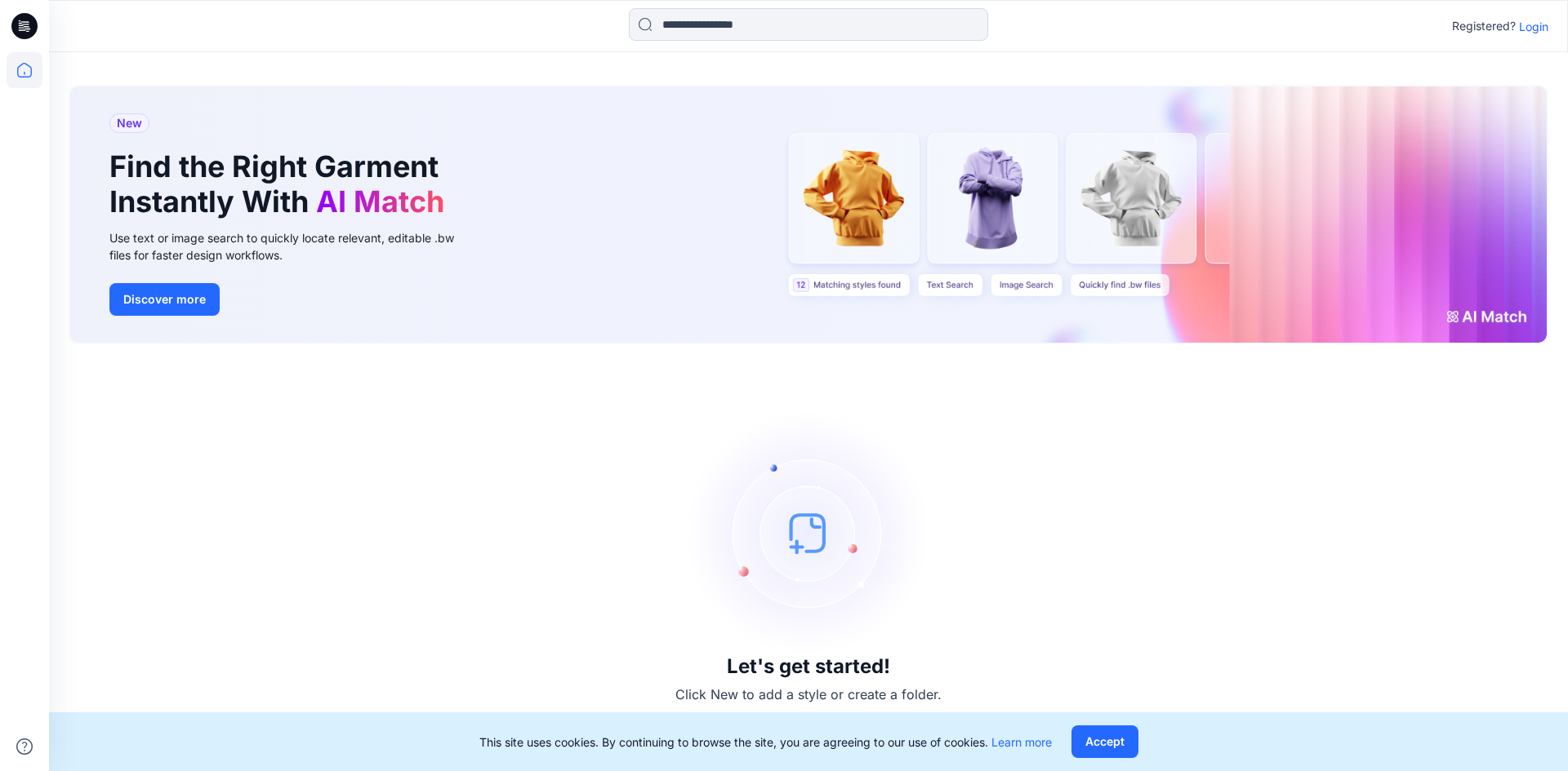
click at [28, 73] on icon at bounding box center [25, 70] width 36 height 36
click at [25, 23] on icon at bounding box center [24, 26] width 26 height 26
click at [27, 22] on icon at bounding box center [26, 21] width 9 height 1
click at [19, 73] on icon at bounding box center [25, 70] width 36 height 36
click at [28, 71] on icon at bounding box center [25, 70] width 36 height 36
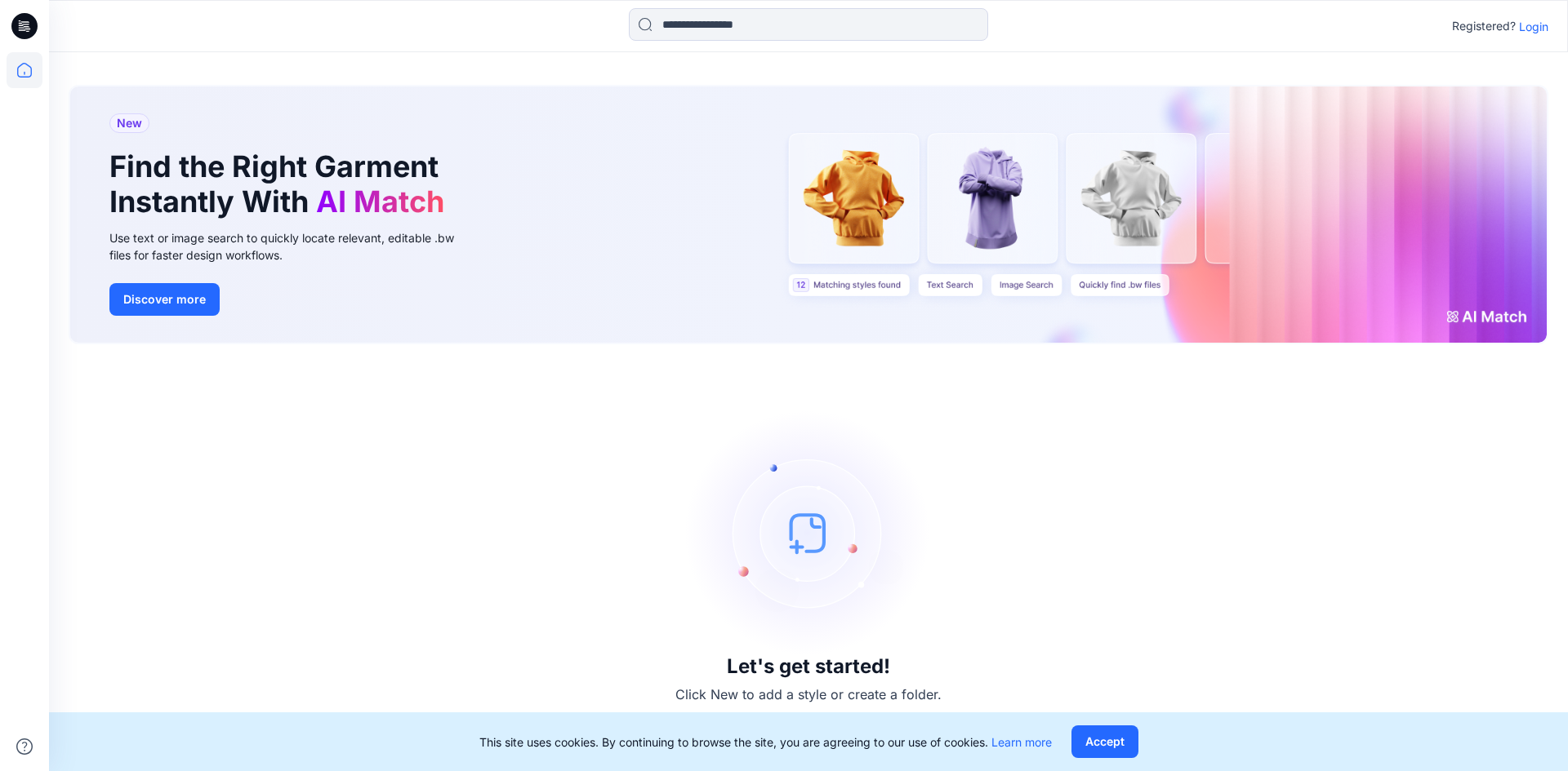
click at [1527, 25] on p "Login" at bounding box center [1533, 26] width 29 height 17
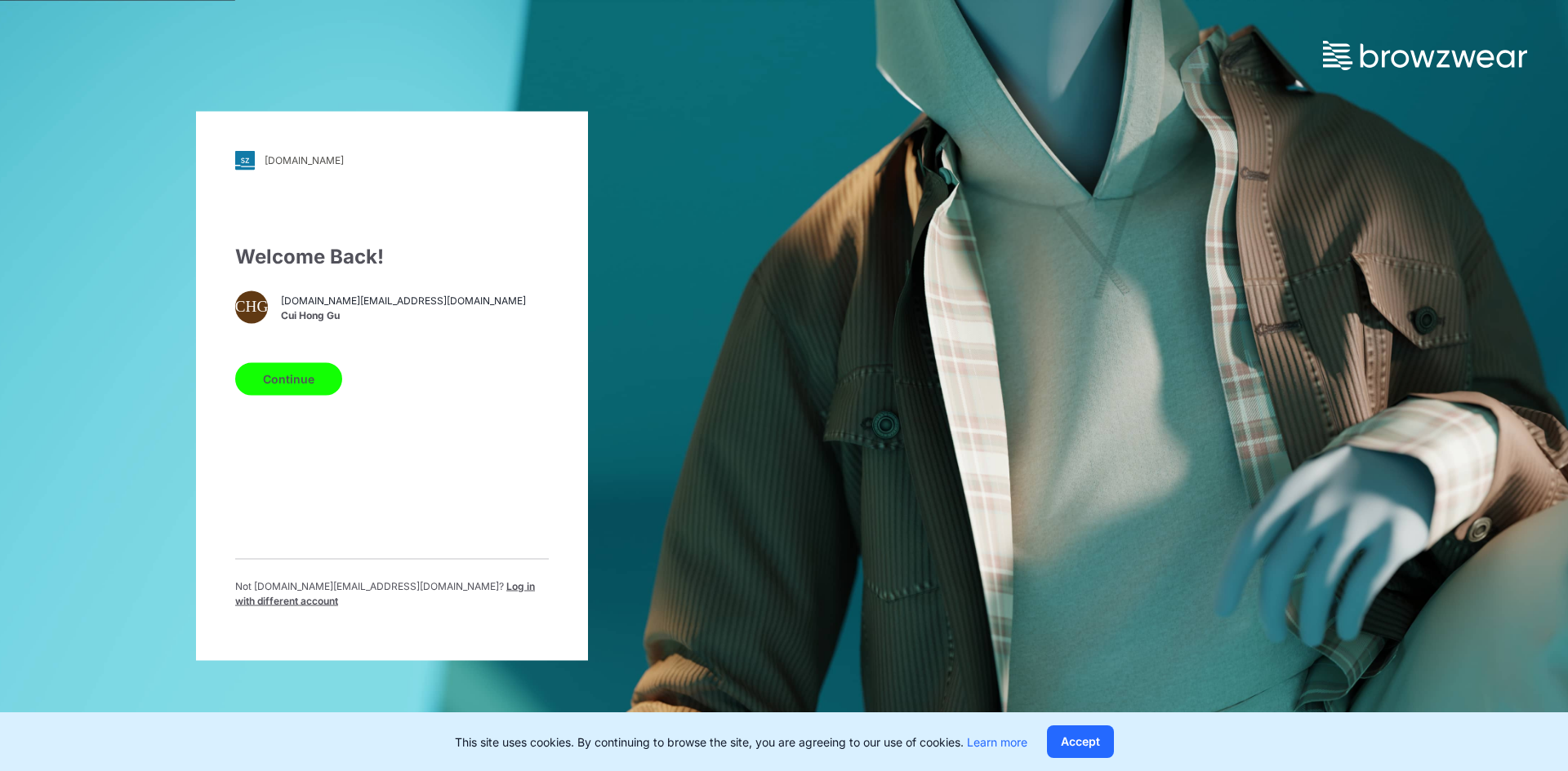
click at [301, 393] on button "Continue" at bounding box center [288, 378] width 107 height 32
click at [295, 395] on button "Continue" at bounding box center [288, 378] width 107 height 32
click at [302, 388] on button "Continue" at bounding box center [288, 378] width 107 height 32
click at [308, 377] on button "Continue" at bounding box center [288, 378] width 107 height 32
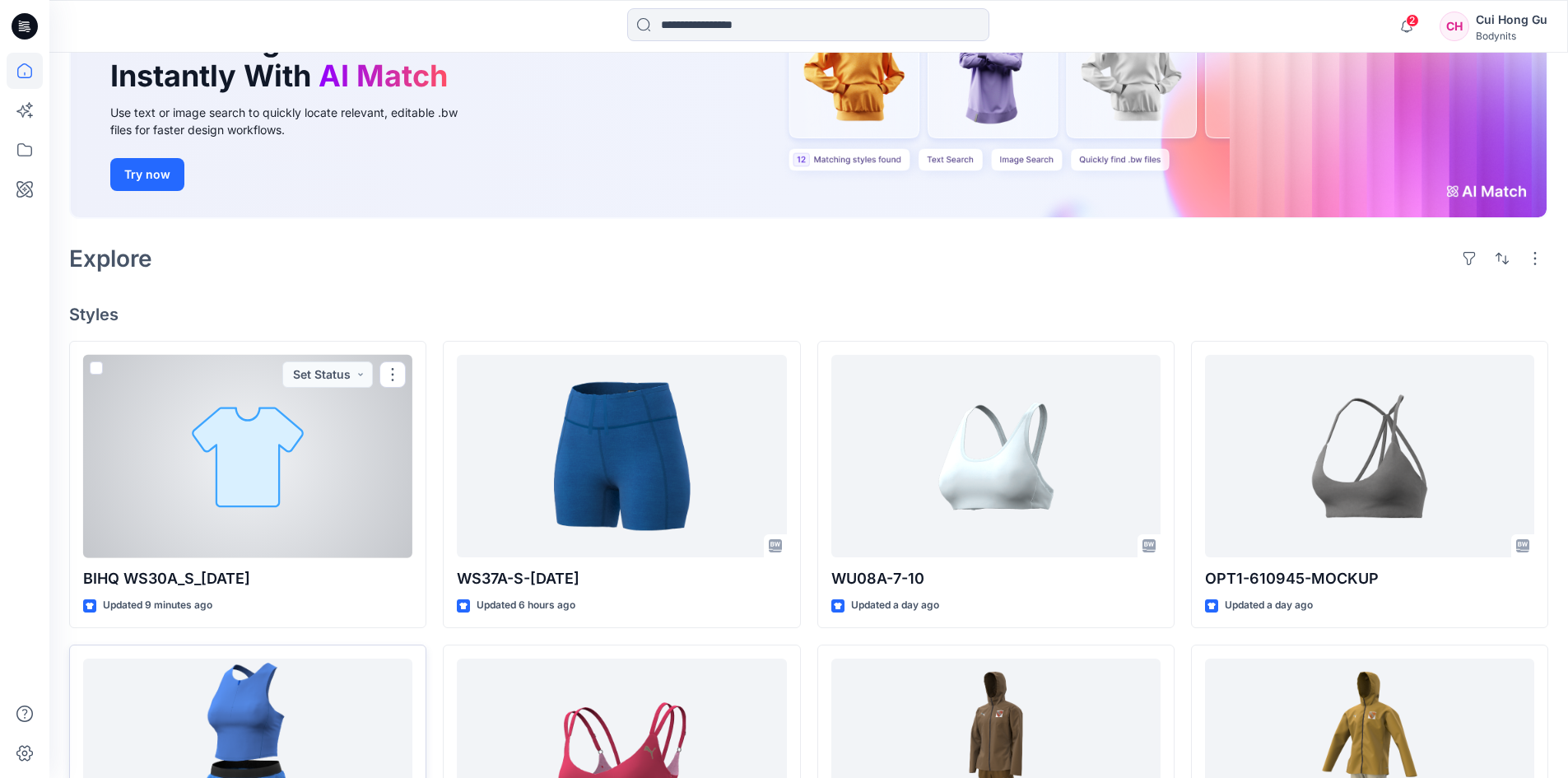
scroll to position [495, 0]
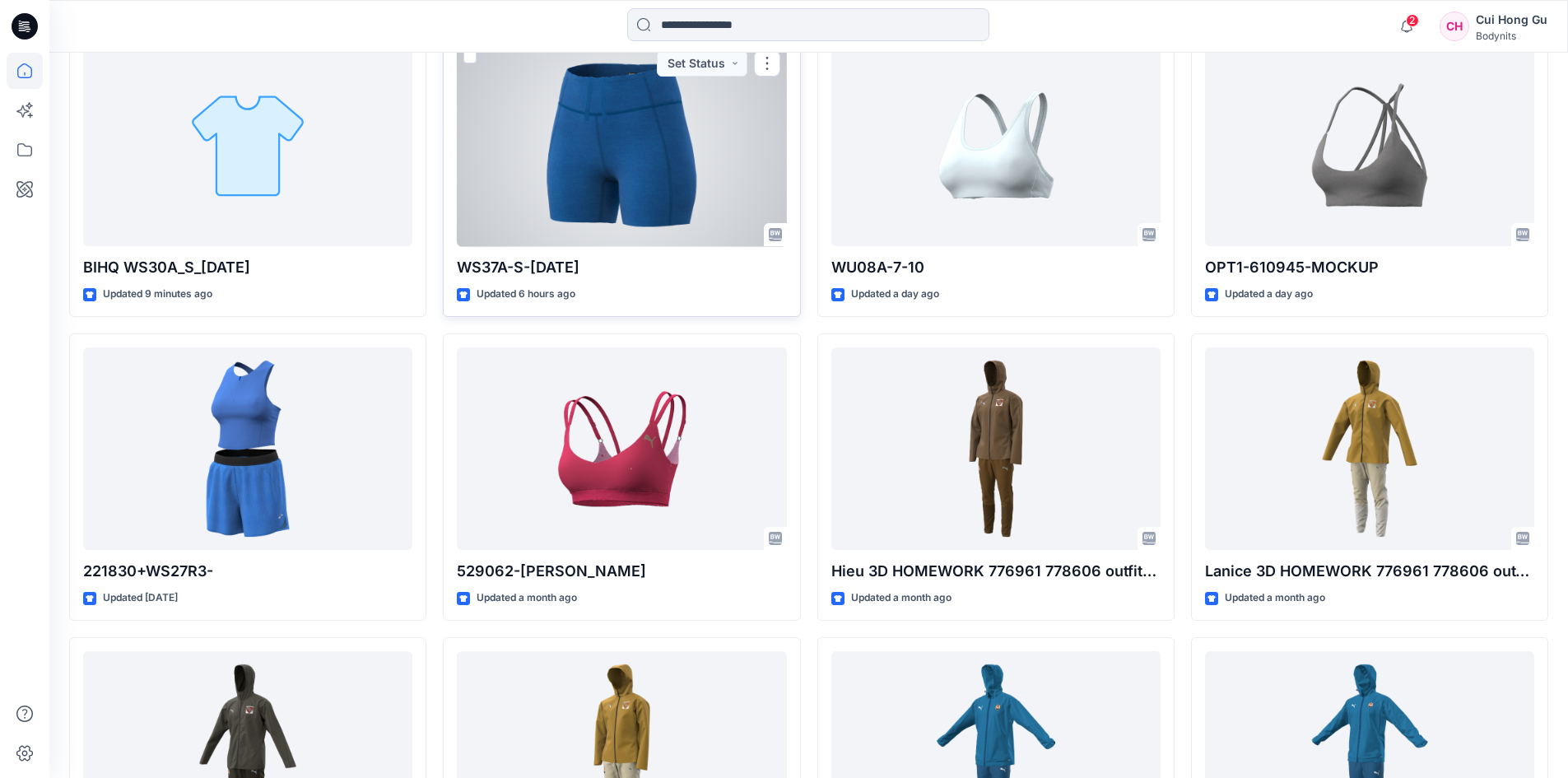
click at [638, 142] on div at bounding box center [622, 146] width 329 height 203
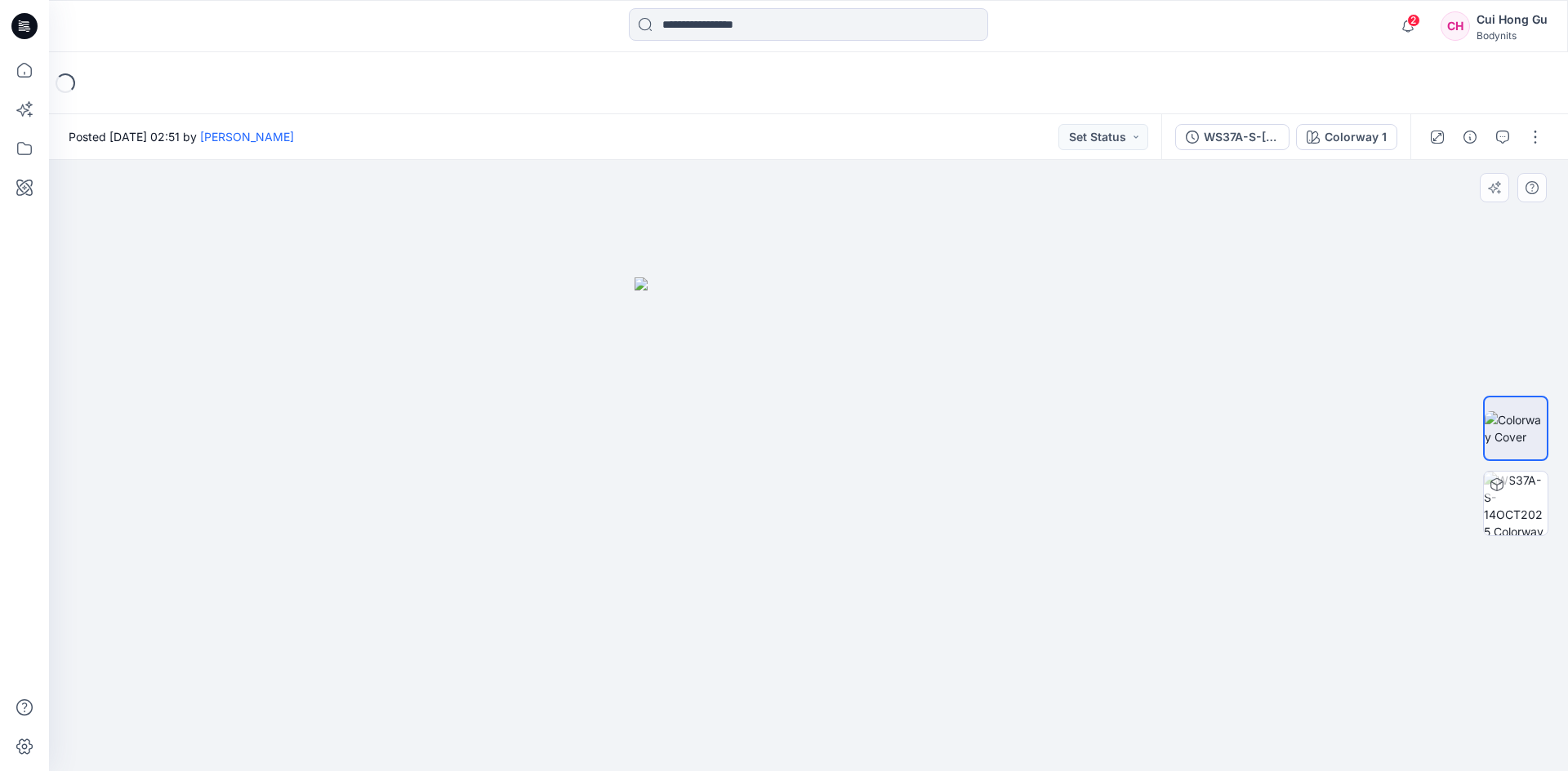
drag, startPoint x: 1110, startPoint y: 420, endPoint x: 931, endPoint y: 462, distance: 183.9
click at [931, 462] on div at bounding box center [808, 465] width 1518 height 611
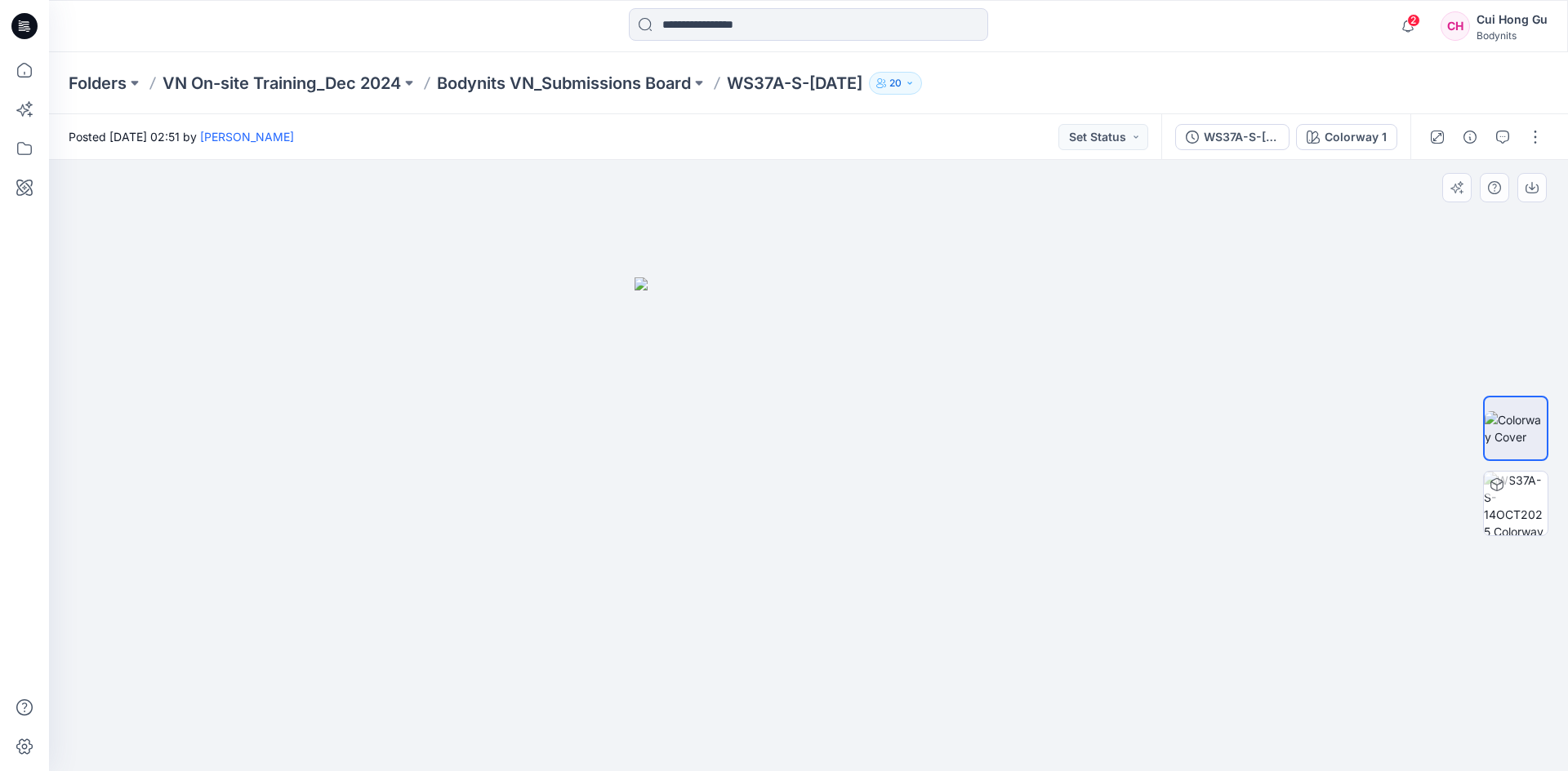
drag, startPoint x: 1083, startPoint y: 494, endPoint x: 921, endPoint y: 505, distance: 162.4
click at [958, 507] on div at bounding box center [808, 465] width 1518 height 611
drag, startPoint x: 883, startPoint y: 494, endPoint x: 808, endPoint y: 492, distance: 75.0
click at [808, 492] on img at bounding box center [808, 524] width 348 height 494
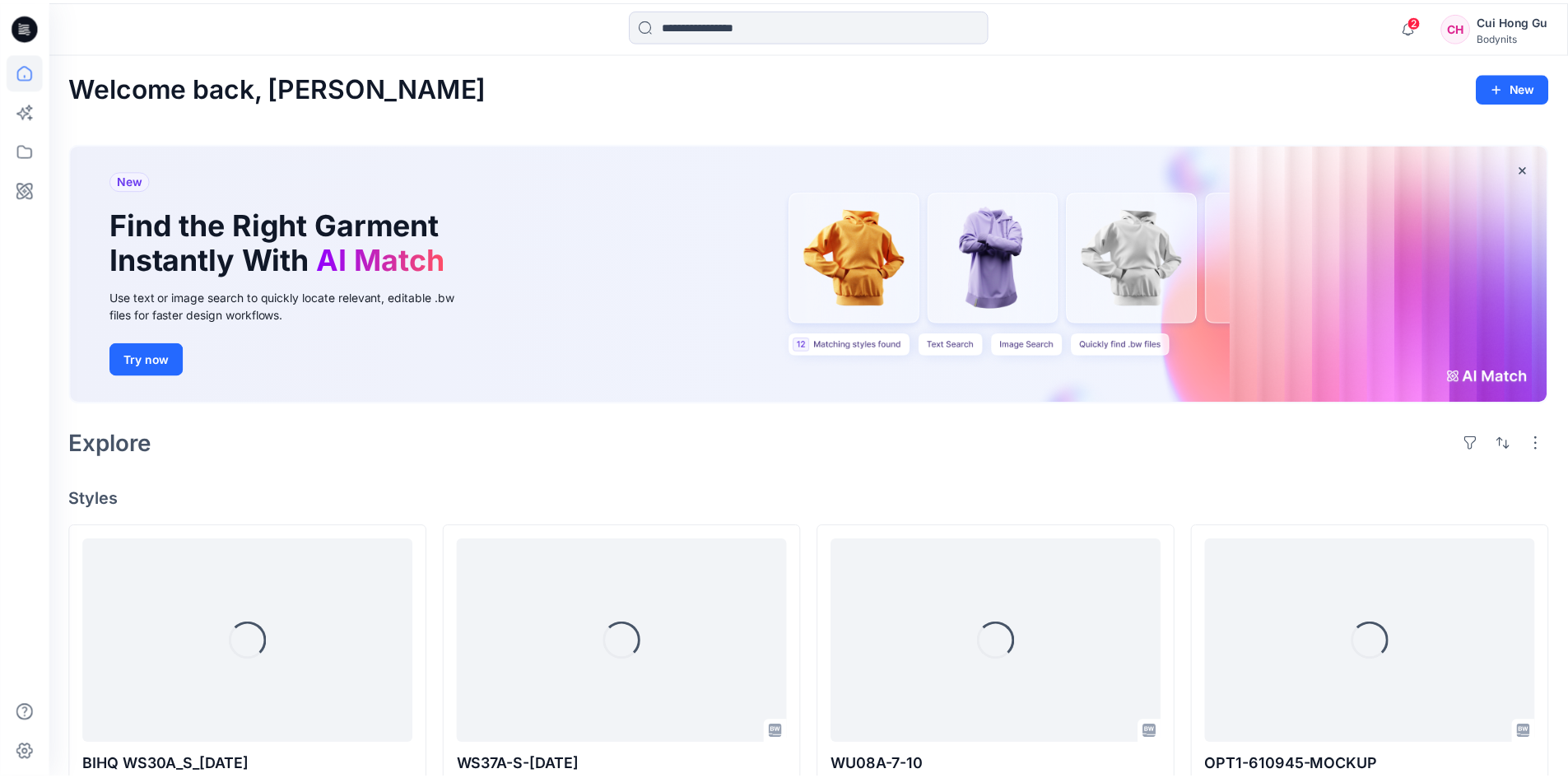
scroll to position [495, 0]
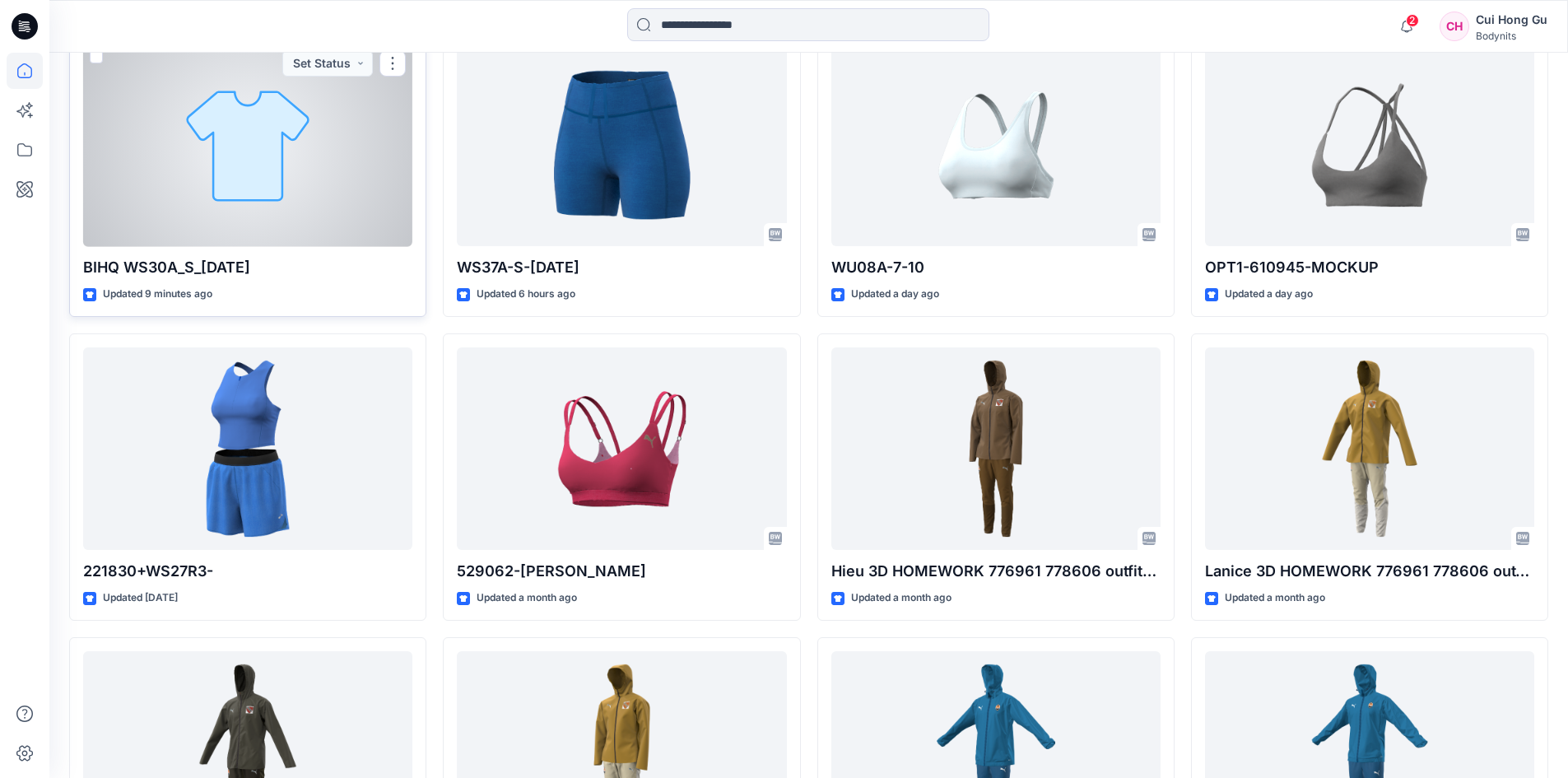
click at [243, 196] on div at bounding box center [248, 146] width 329 height 203
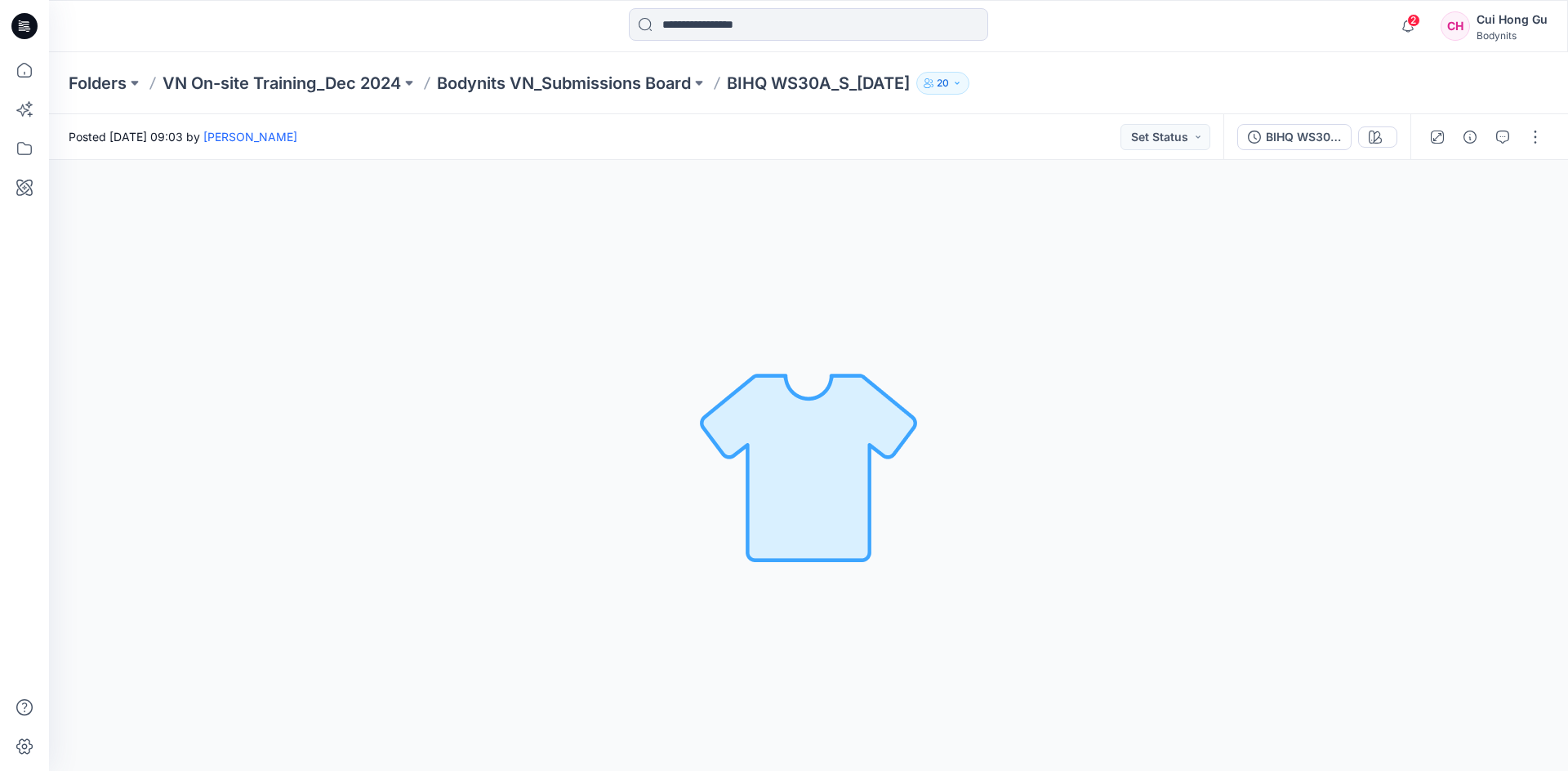
click at [789, 464] on img at bounding box center [809, 466] width 229 height 229
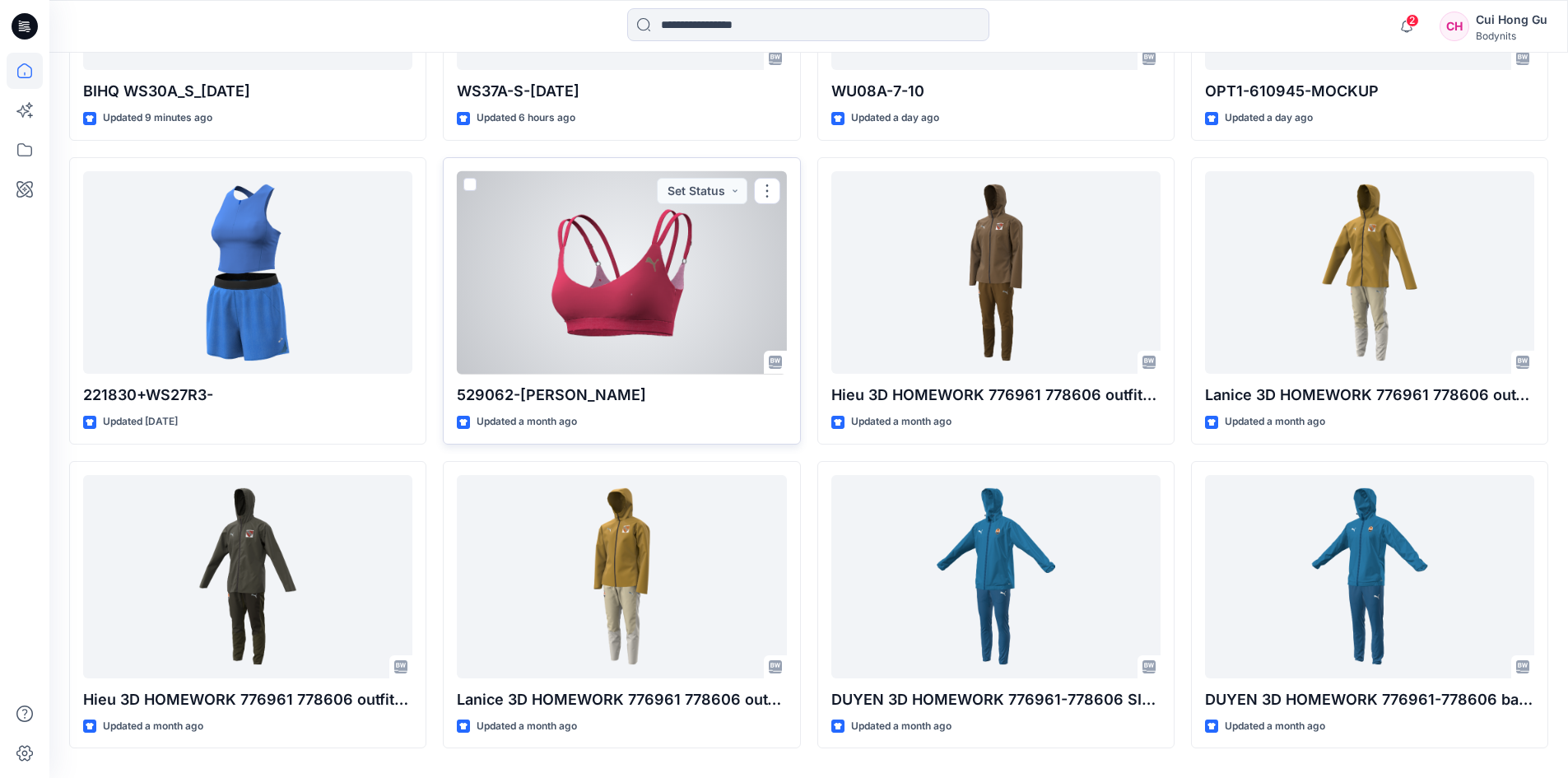
scroll to position [720, 0]
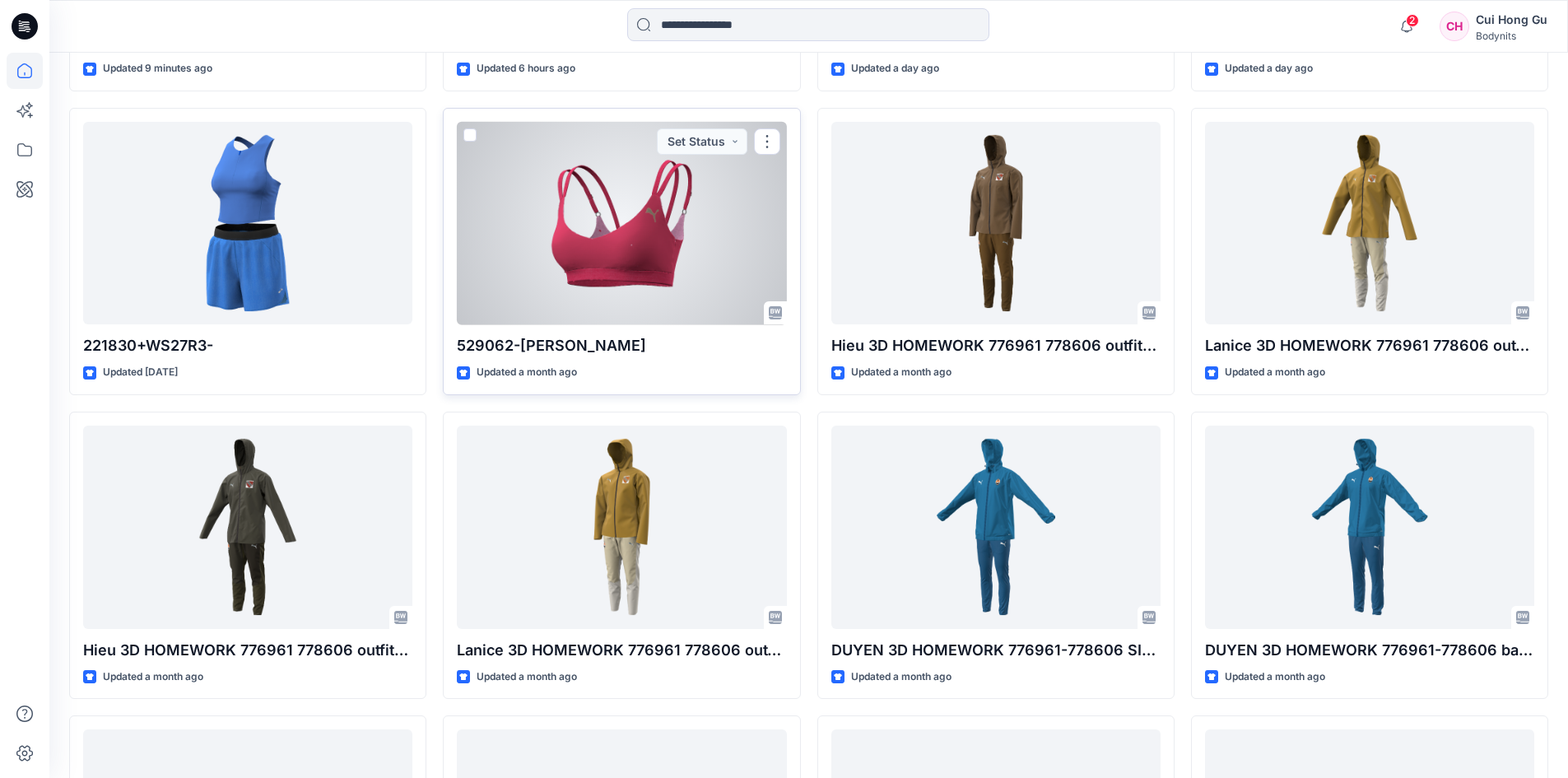
click at [581, 242] on div at bounding box center [622, 223] width 329 height 203
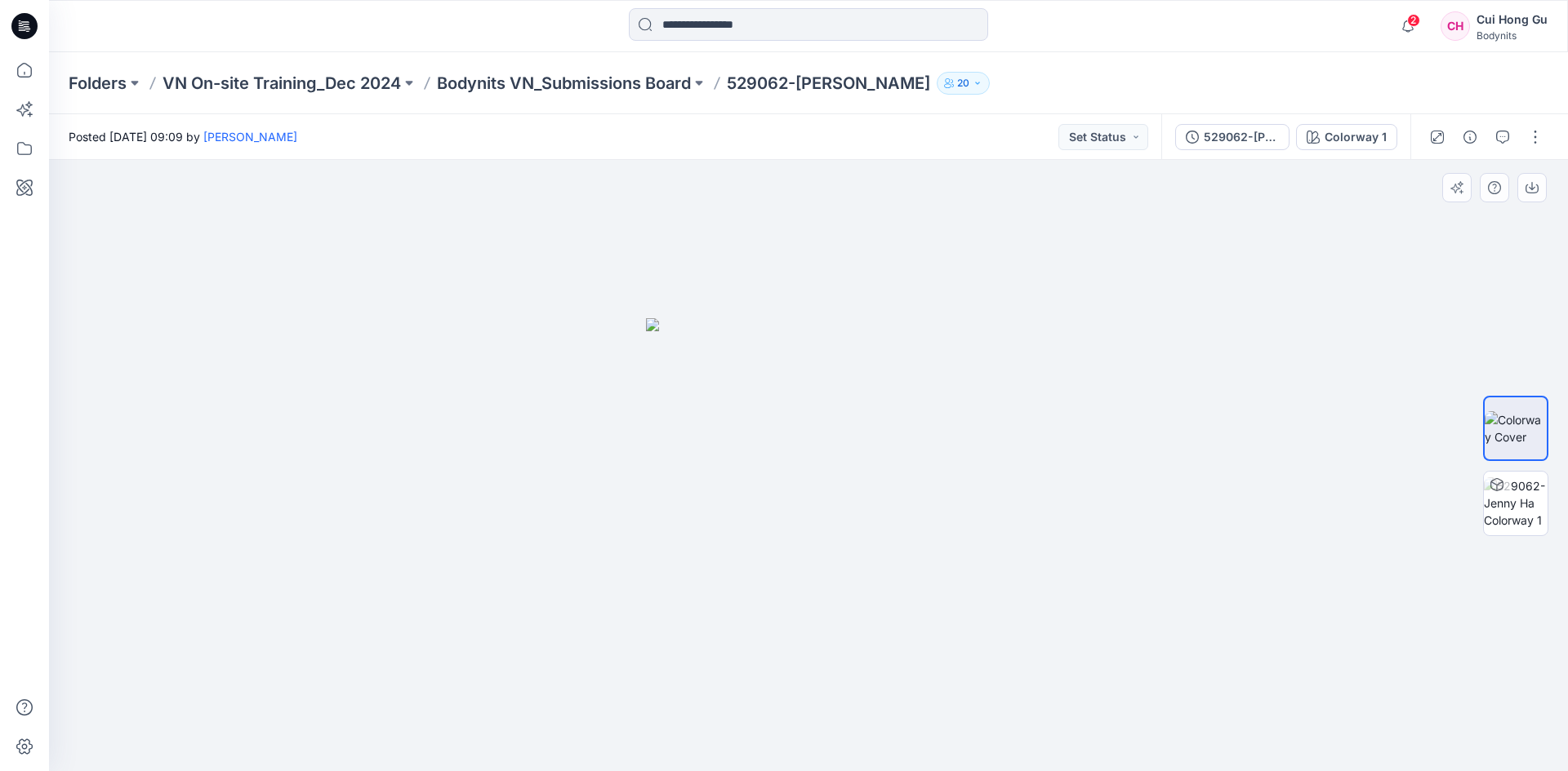
drag, startPoint x: 1100, startPoint y: 433, endPoint x: 1024, endPoint y: 432, distance: 76.0
click at [1020, 432] on div at bounding box center [808, 465] width 1518 height 611
click at [1506, 492] on div at bounding box center [1496, 485] width 26 height 26
